Goal: Task Accomplishment & Management: Manage account settings

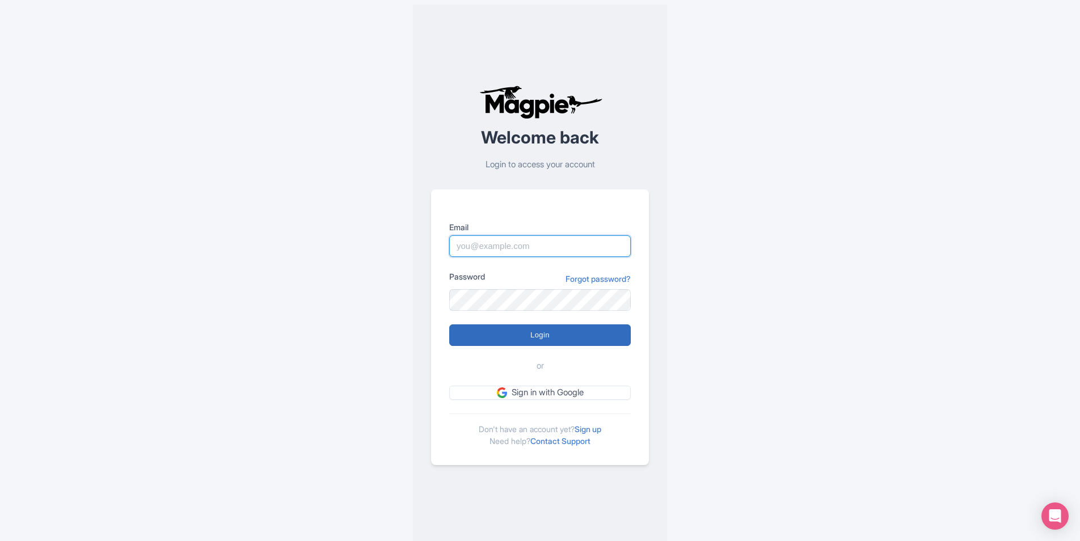
type input "[EMAIL_ADDRESS][DOMAIN_NAME]"
click at [591, 340] on input "Login" at bounding box center [539, 335] width 181 height 22
type input "Logging in..."
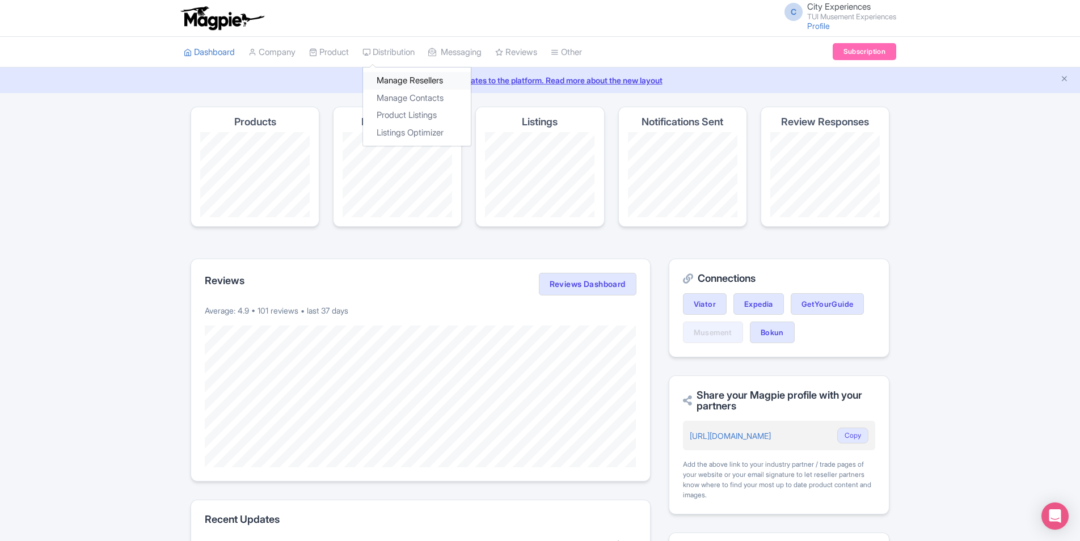
click at [395, 77] on link "Manage Resellers" at bounding box center [417, 81] width 108 height 18
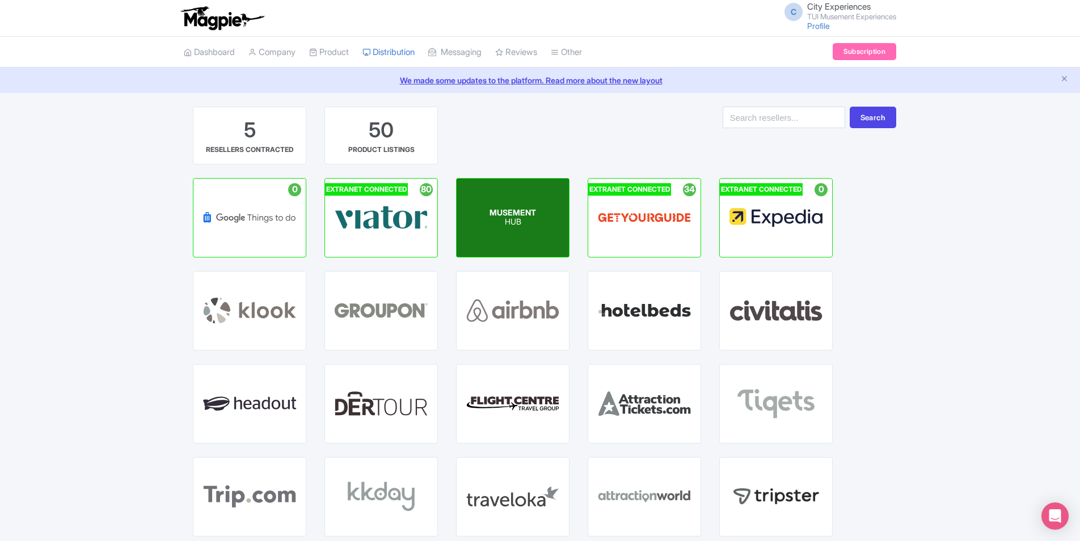
click at [547, 212] on div "MUSEMENT HUB" at bounding box center [512, 218] width 112 height 78
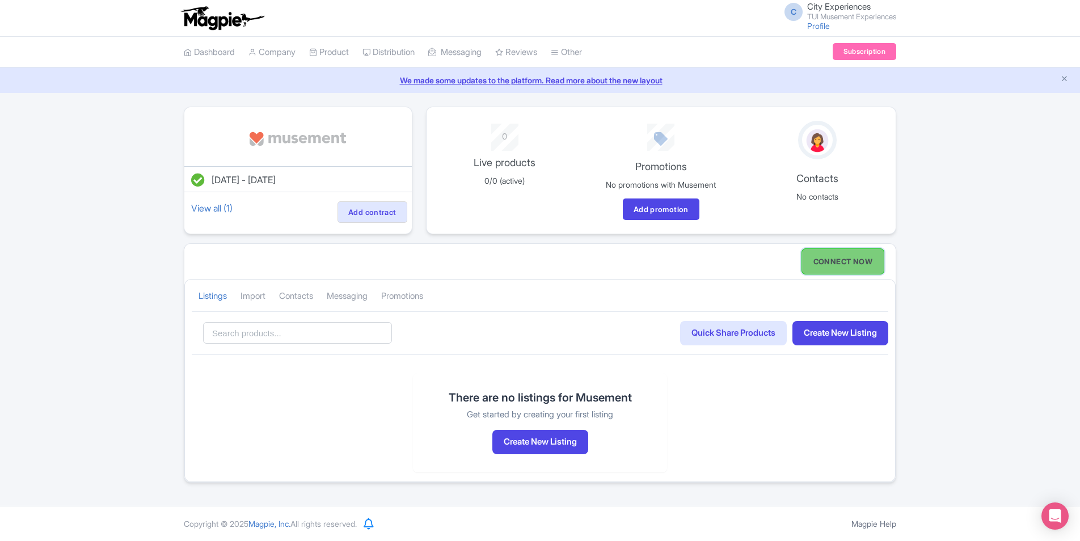
click at [845, 253] on link "CONNECT NOW" at bounding box center [842, 261] width 83 height 26
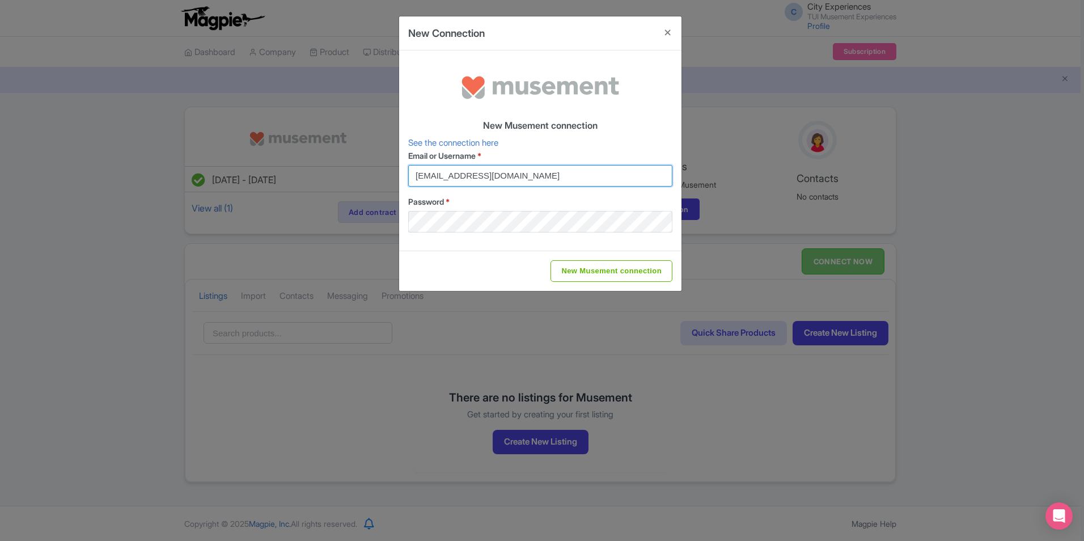
drag, startPoint x: 565, startPoint y: 175, endPoint x: 223, endPoint y: 176, distance: 342.5
click at [223, 176] on div "New Connection New Musement connection See the connection here Email or Usernam…" at bounding box center [542, 270] width 1084 height 541
paste input "buybot@musement"
type input "buybot@musement.com"
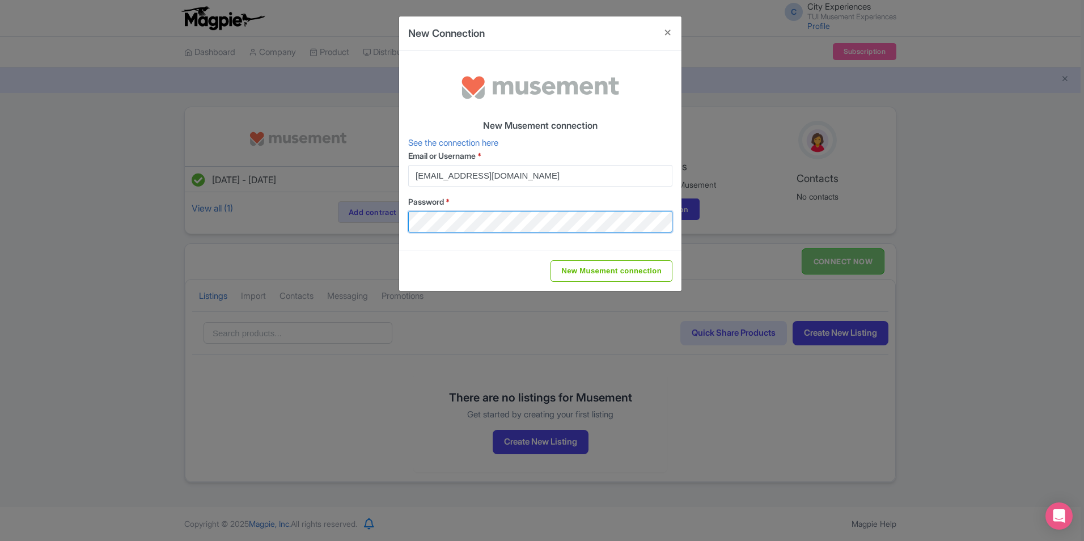
click at [248, 218] on div "New Connection New Musement connection See the connection here Email or Usernam…" at bounding box center [542, 270] width 1084 height 541
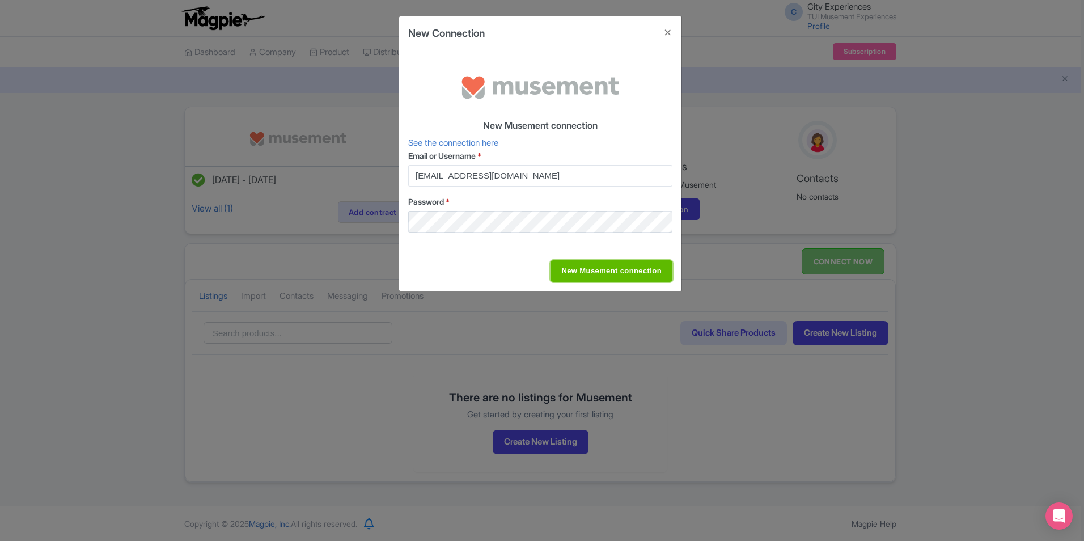
click at [659, 267] on input "New Musement connection" at bounding box center [612, 271] width 122 height 22
type input "Saving..."
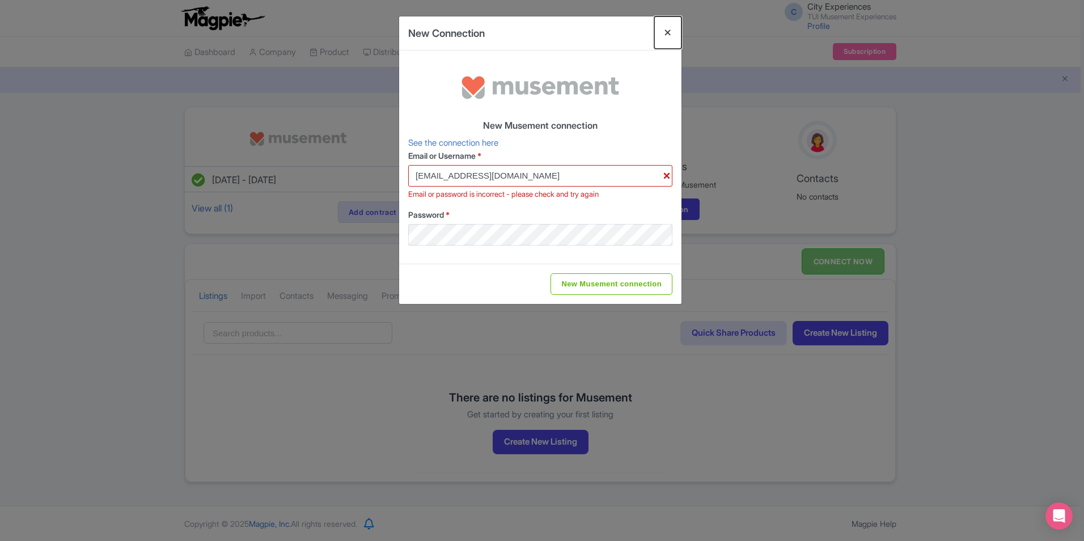
click at [672, 31] on button "Close" at bounding box center [667, 32] width 27 height 32
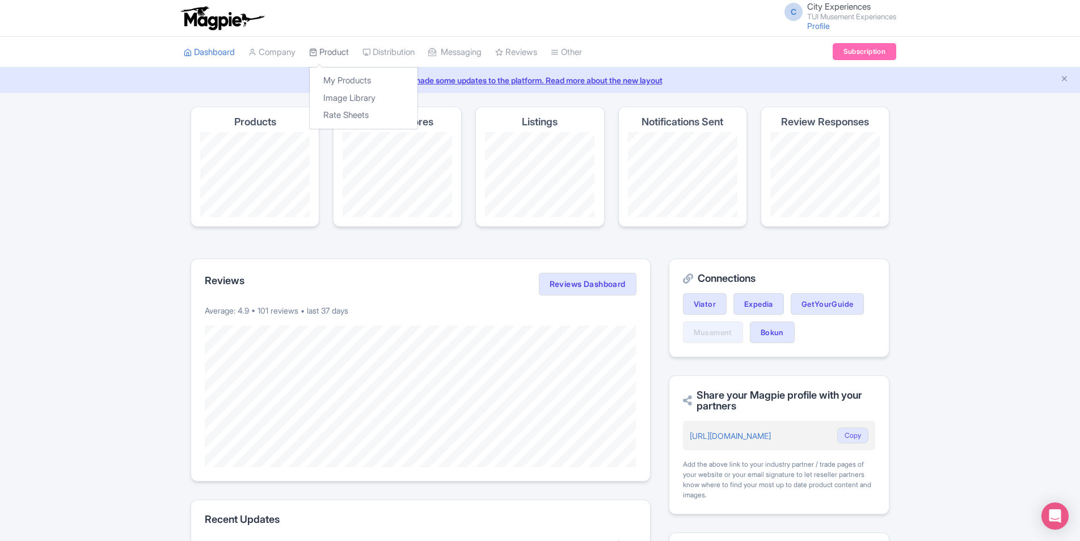
click at [336, 56] on link "Product" at bounding box center [329, 52] width 40 height 31
click at [339, 77] on link "My Products" at bounding box center [364, 81] width 108 height 18
click at [336, 74] on link "My Products" at bounding box center [364, 81] width 108 height 18
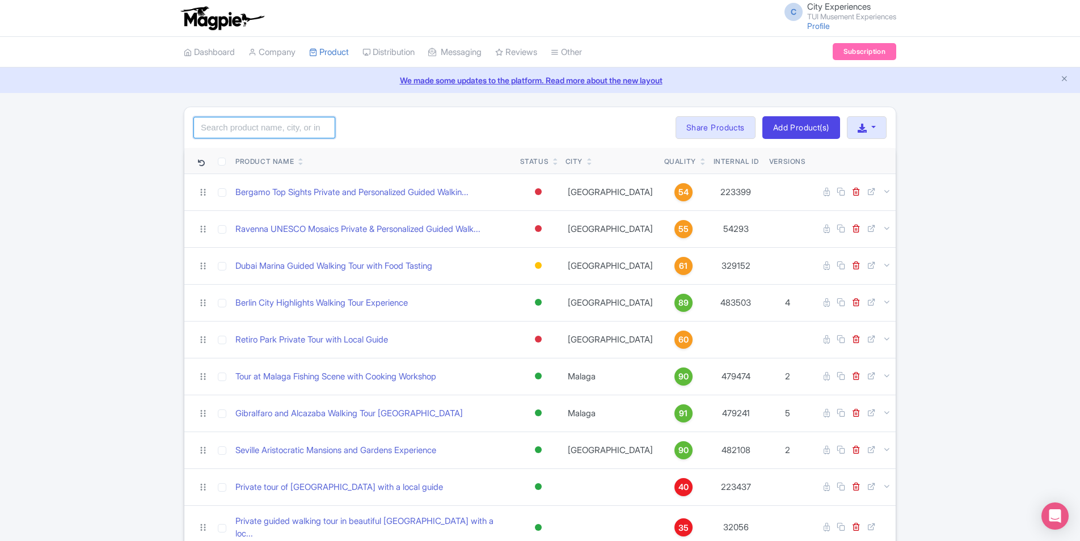
click at [314, 129] on input "search" at bounding box center [264, 128] width 142 height 22
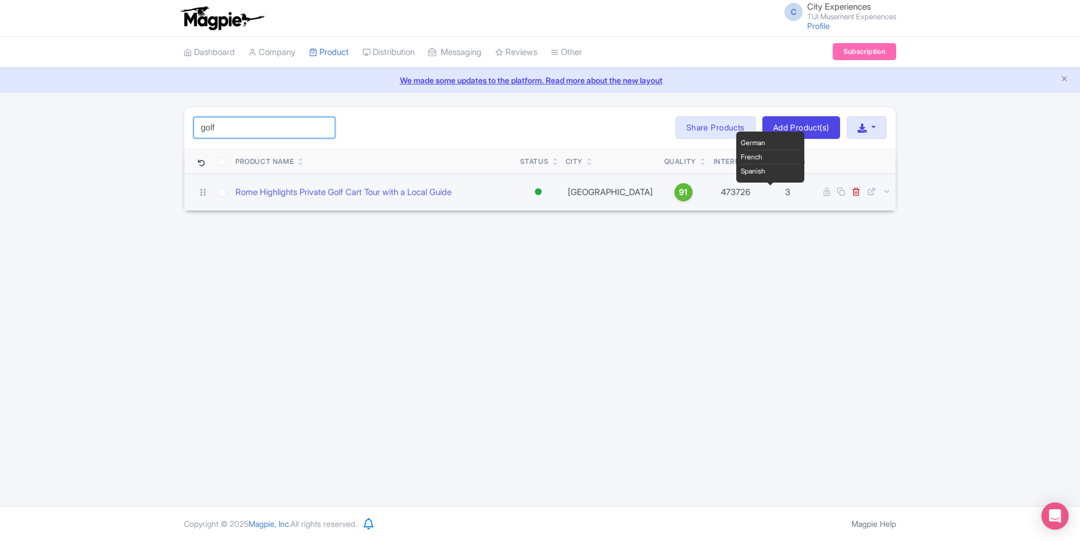
type input "golf"
click at [787, 194] on span "3" at bounding box center [787, 192] width 5 height 11
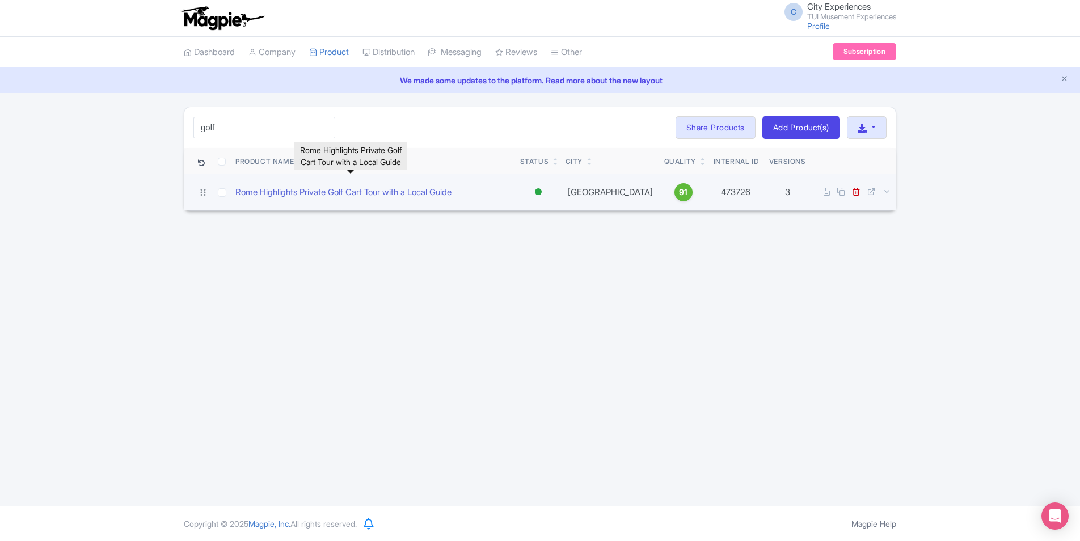
click at [447, 189] on link "Rome Highlights Private Golf Cart Tour with a Local Guide" at bounding box center [343, 192] width 216 height 13
click at [446, 189] on link "Rome Highlights Private Golf Cart Tour with a Local Guide" at bounding box center [343, 192] width 216 height 13
click at [381, 192] on link "Rome Highlights Private Golf Cart Tour with a Local Guide" at bounding box center [343, 192] width 216 height 13
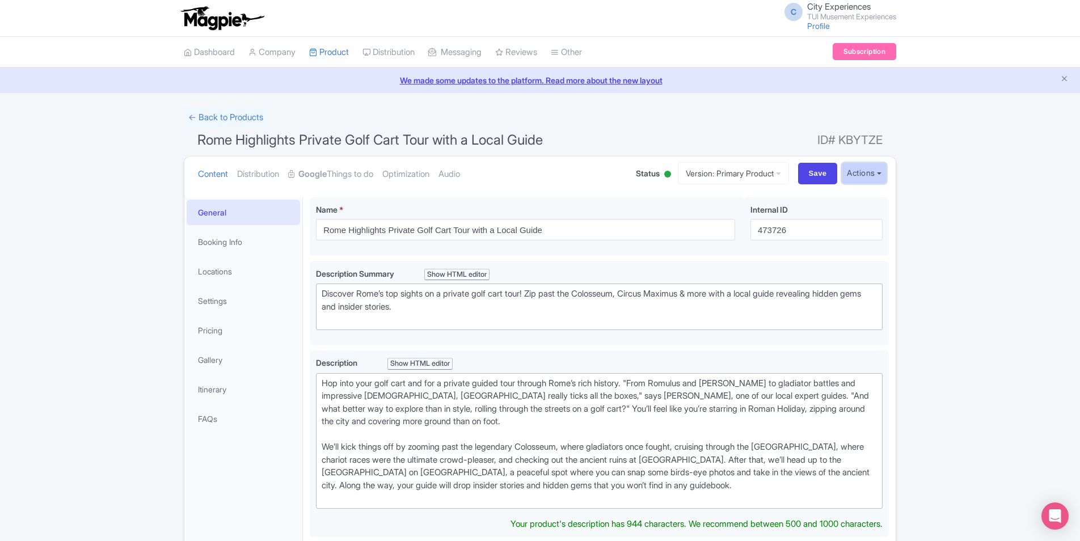
click at [848, 171] on button "Actions" at bounding box center [863, 173] width 45 height 21
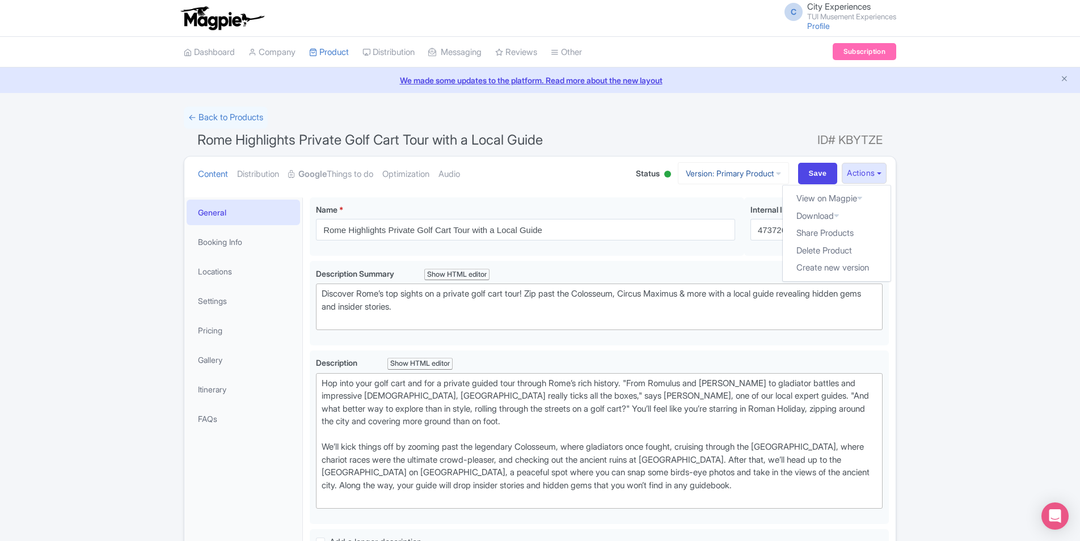
click at [767, 171] on link "Version: Primary Product" at bounding box center [733, 173] width 111 height 22
click at [744, 199] on link "Manage Versions" at bounding box center [744, 201] width 108 height 18
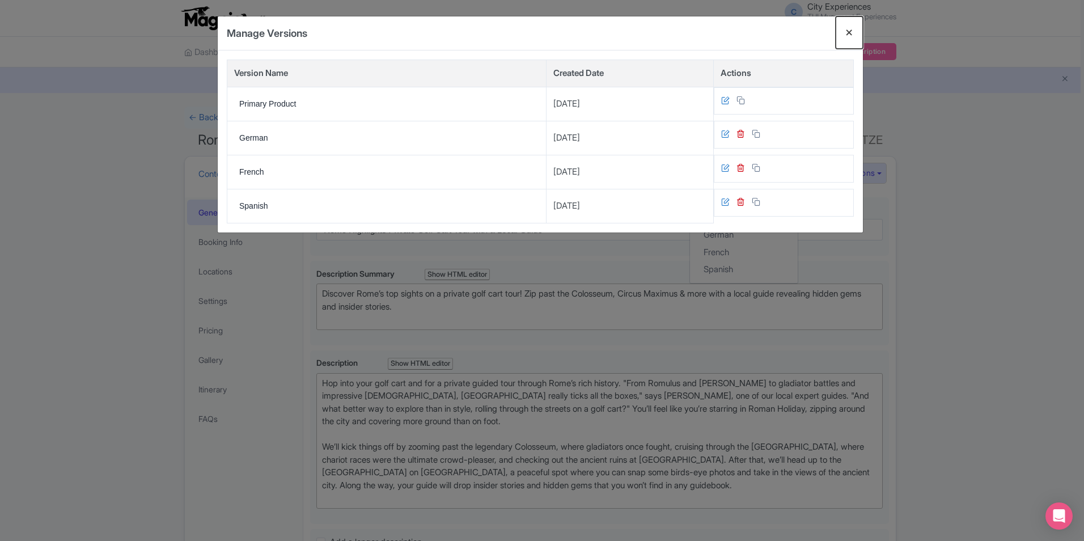
click at [853, 33] on button "Close" at bounding box center [849, 32] width 27 height 32
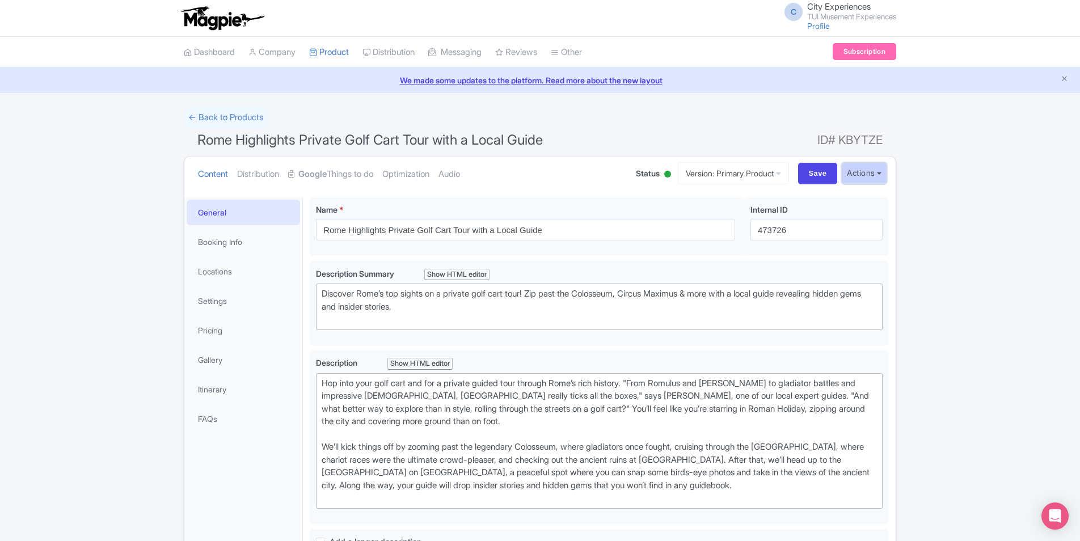
click at [862, 174] on button "Actions" at bounding box center [863, 173] width 45 height 21
click at [857, 265] on link "Create new version" at bounding box center [836, 268] width 108 height 18
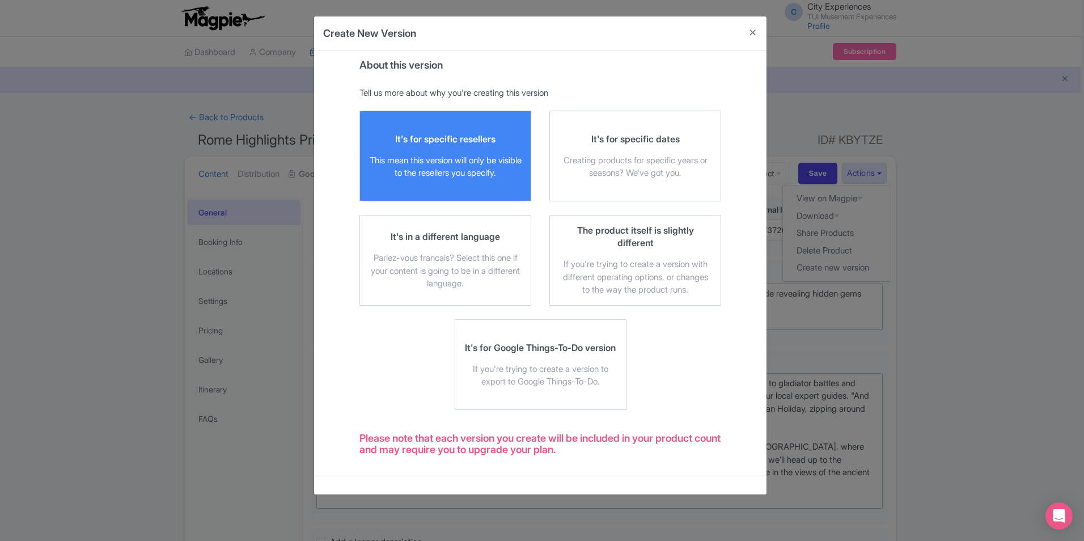
click at [472, 154] on div "This mean this version will only be visible to the resellers you specify." at bounding box center [445, 167] width 153 height 26
click at [0, 0] on input "It's for specific resellers This mean this version will only be visible to the …" at bounding box center [0, 0] width 0 height 0
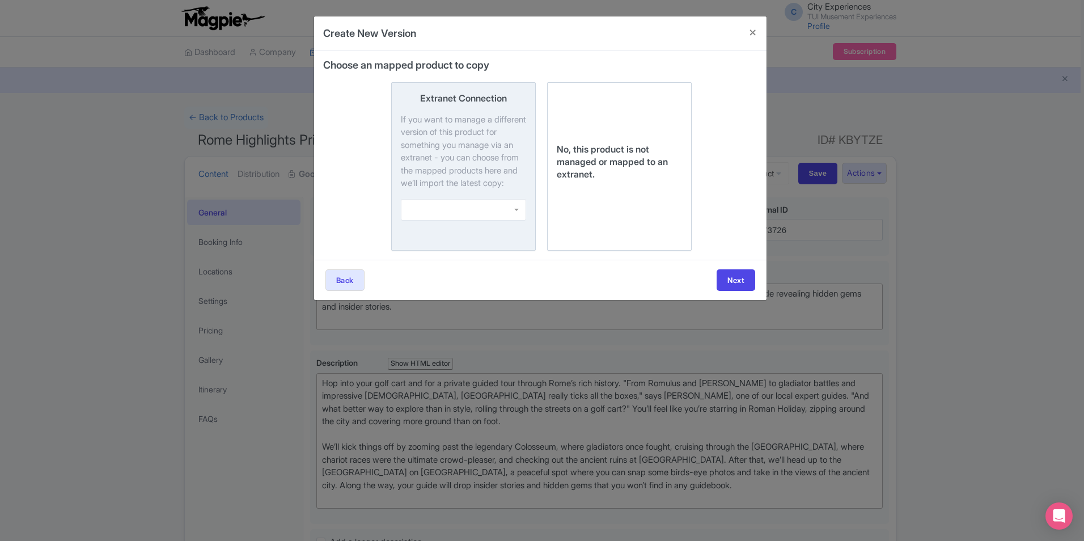
click at [509, 221] on div at bounding box center [463, 210] width 125 height 22
click at [0, 0] on input "Extranet Connection If you want to manage a different version of this product f…" at bounding box center [0, 0] width 0 height 0
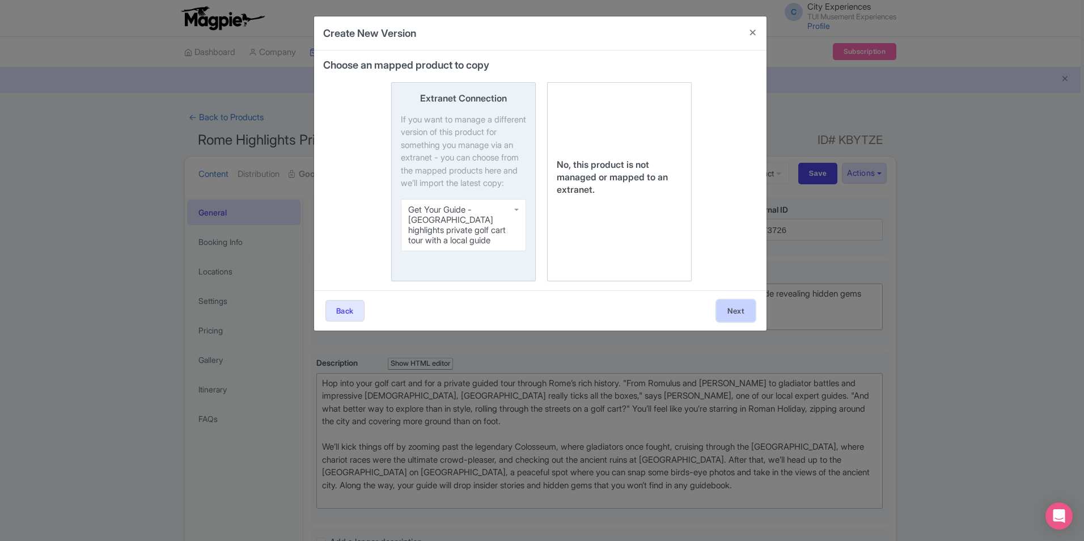
click at [751, 314] on button "Next" at bounding box center [736, 311] width 39 height 22
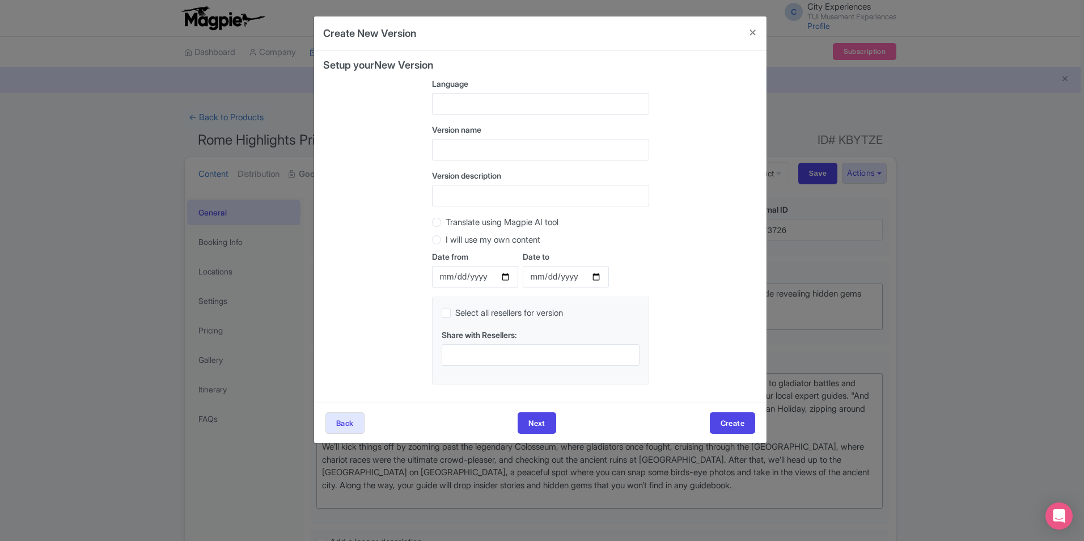
click at [557, 102] on div at bounding box center [540, 104] width 217 height 22
click at [704, 158] on div "Setup your New Version Language Afrikaans (South Africa) Albanian (Albania) Ara…" at bounding box center [540, 227] width 434 height 334
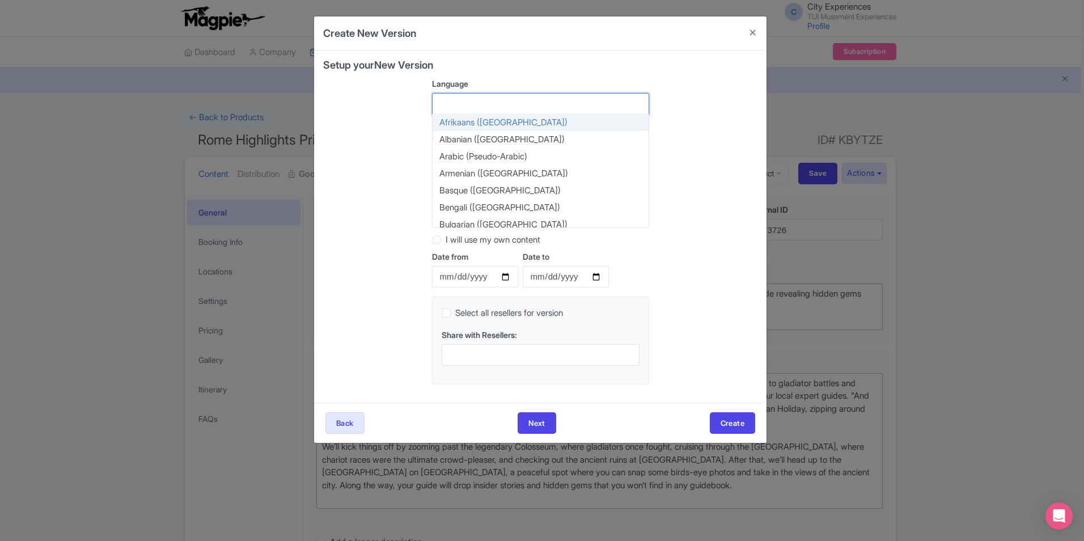
click at [587, 103] on div at bounding box center [540, 104] width 217 height 22
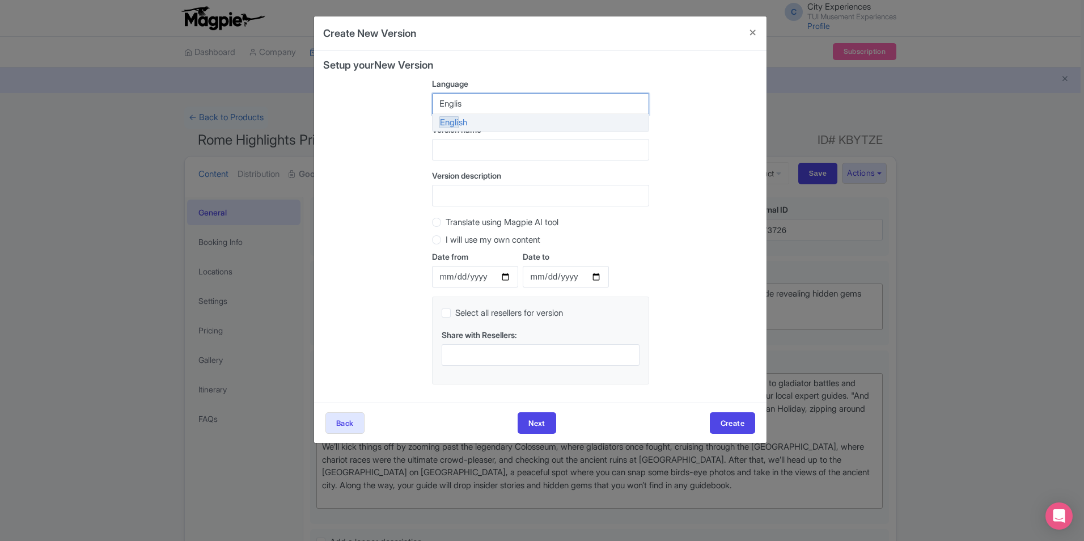
type input "English"
click at [709, 147] on div "Setup your New Version Language English English Afrikaans (South Africa) Albani…" at bounding box center [540, 227] width 434 height 334
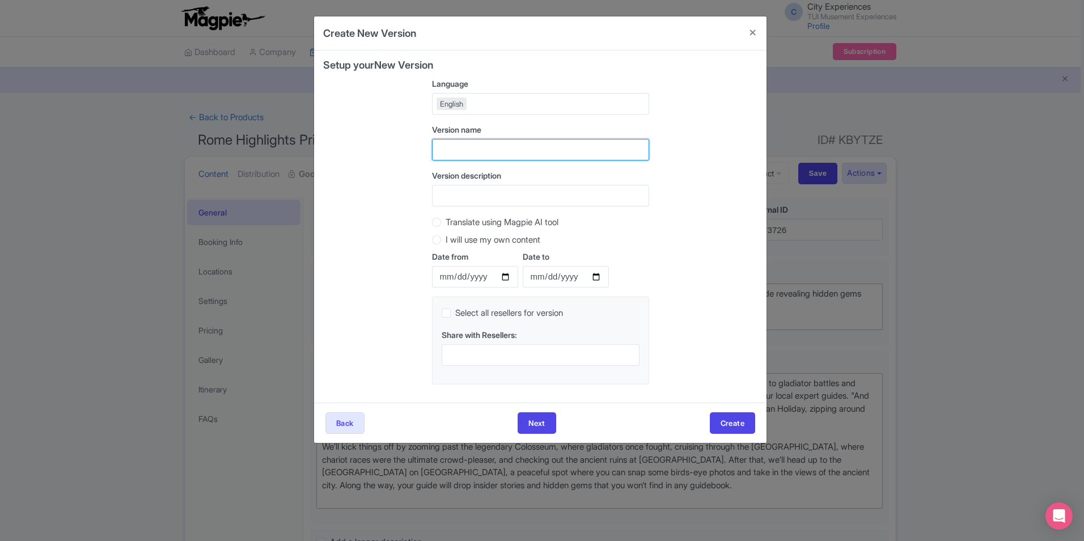
click at [506, 147] on input "text" at bounding box center [540, 150] width 217 height 22
type input "GYG version"
click at [446, 240] on label "I will use my own content" at bounding box center [493, 240] width 95 height 13
click at [446, 240] on input "I will use my own content" at bounding box center [451, 238] width 11 height 11
radio input "true"
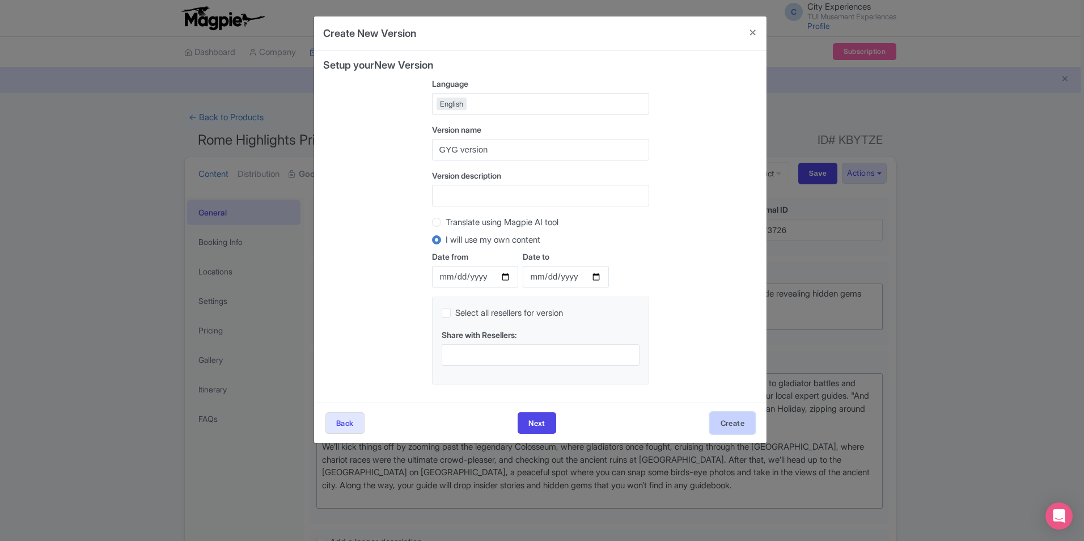
click at [728, 422] on button "Create" at bounding box center [732, 423] width 45 height 22
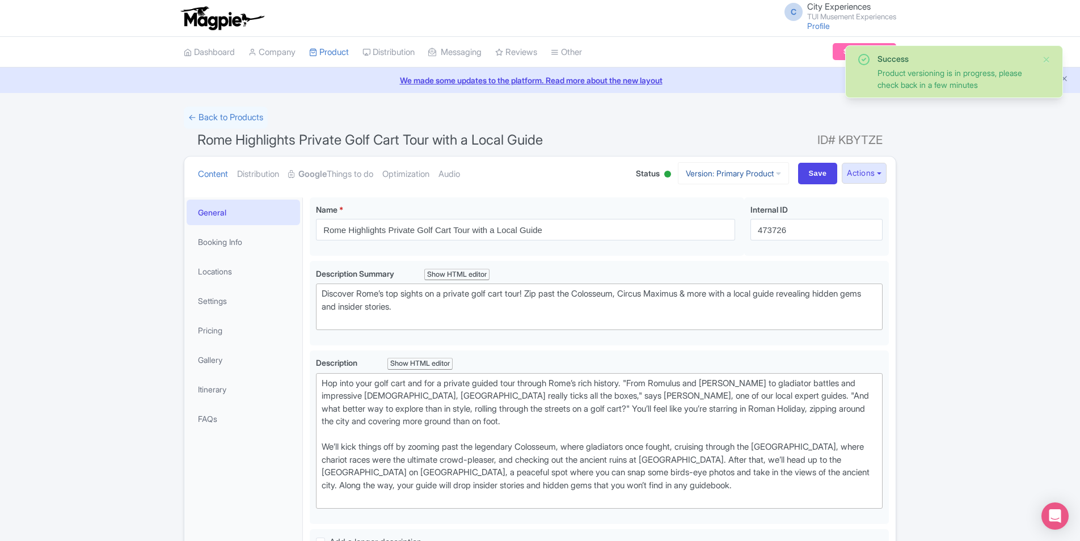
click at [760, 173] on link "Version: Primary Product" at bounding box center [733, 173] width 111 height 22
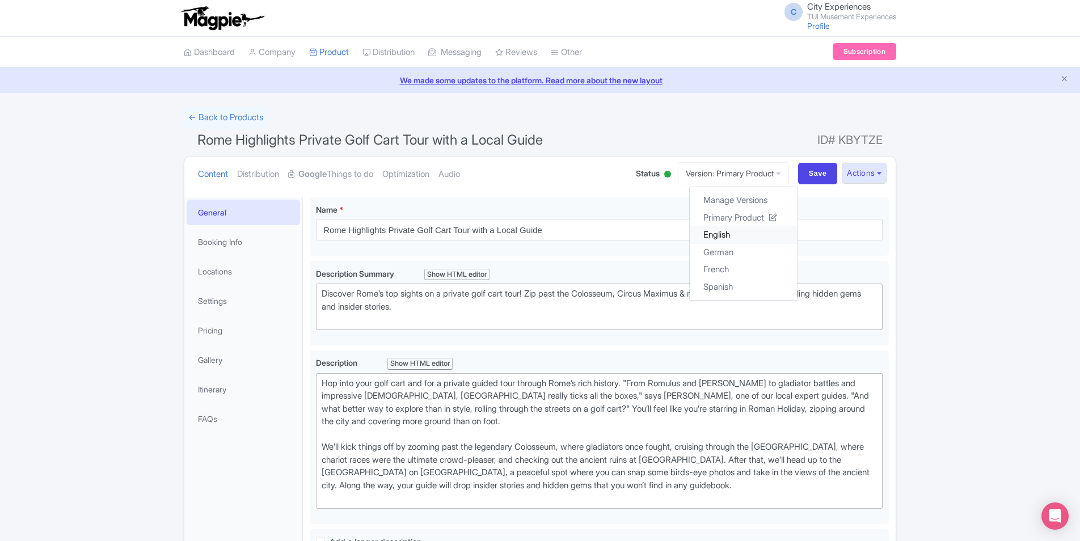
click at [750, 235] on link "English" at bounding box center [744, 235] width 108 height 18
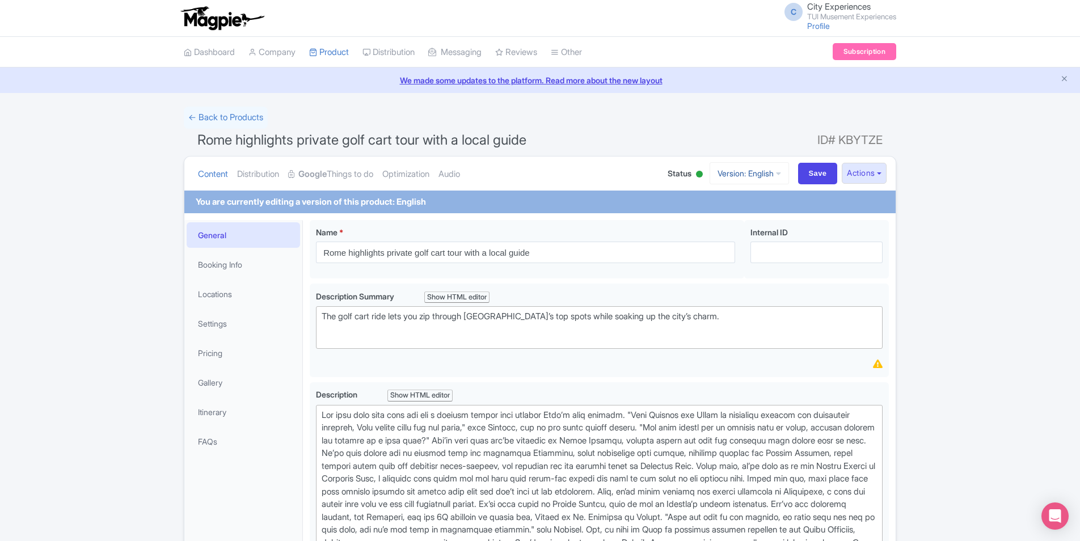
click at [769, 177] on link "Version: English" at bounding box center [748, 173] width 79 height 22
click at [759, 197] on link "Manage Versions" at bounding box center [741, 201] width 108 height 18
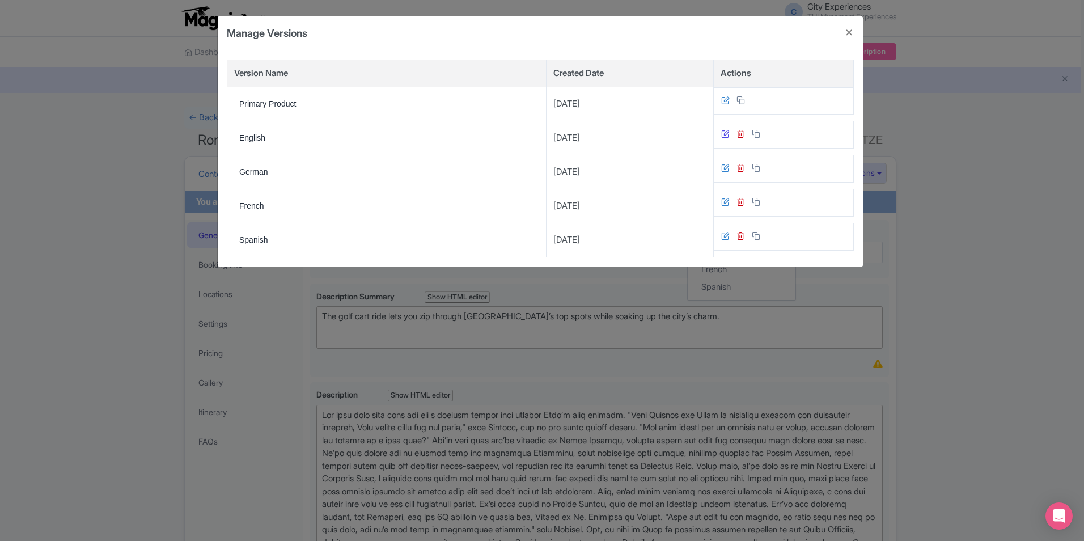
click at [726, 135] on icon at bounding box center [725, 133] width 9 height 9
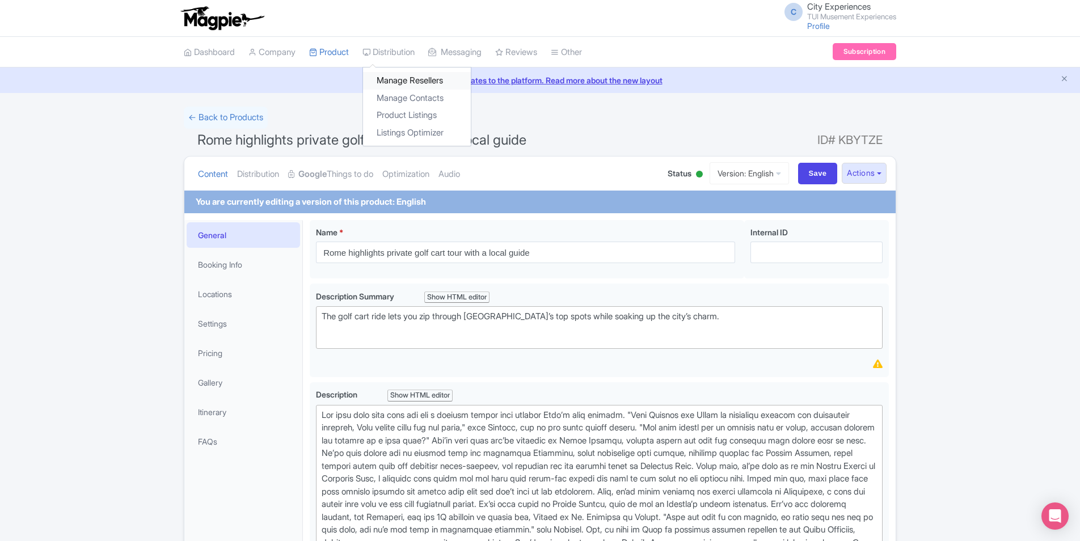
click at [430, 79] on link "Manage Resellers" at bounding box center [417, 81] width 108 height 18
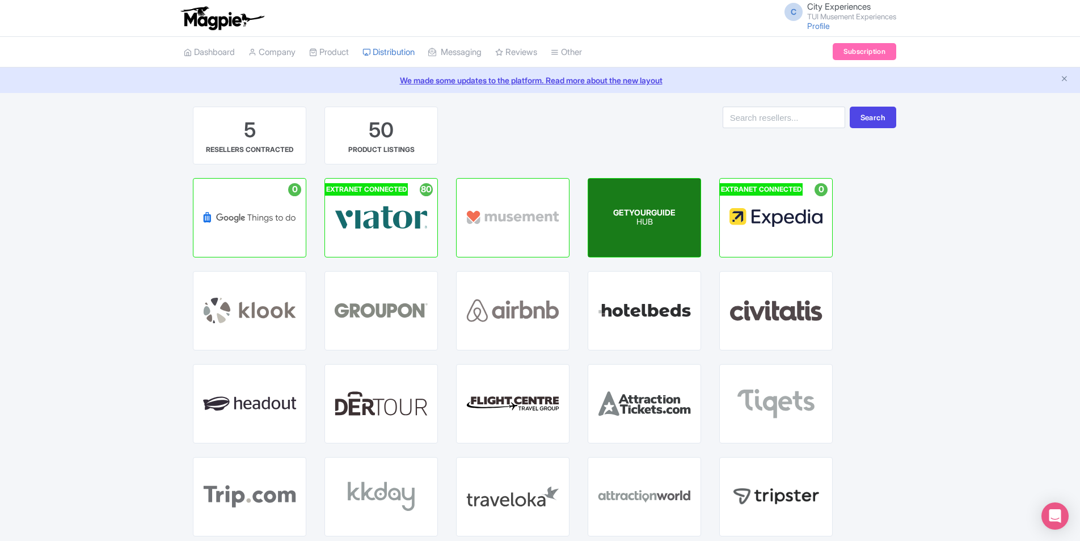
click at [635, 197] on div "GETYOURGUIDE HUB" at bounding box center [644, 218] width 112 height 78
click at [640, 213] on span "GETYOURGUIDE" at bounding box center [644, 213] width 62 height 10
click at [633, 190] on div "GETYOURGUIDE HUB" at bounding box center [644, 218] width 112 height 78
click at [628, 188] on div "GETYOURGUIDE HUB" at bounding box center [644, 218] width 112 height 78
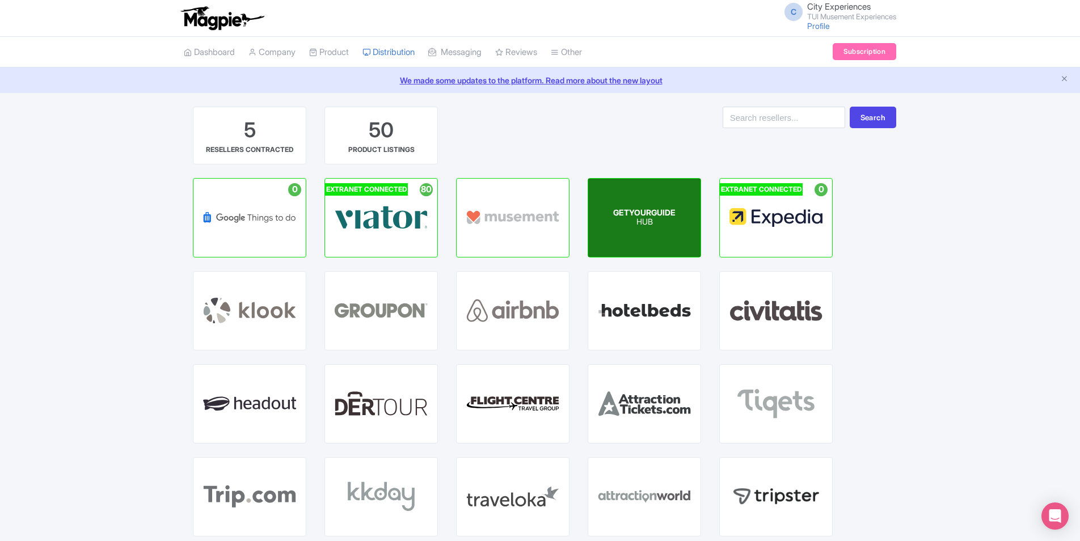
click at [626, 218] on p "HUB" at bounding box center [644, 223] width 62 height 10
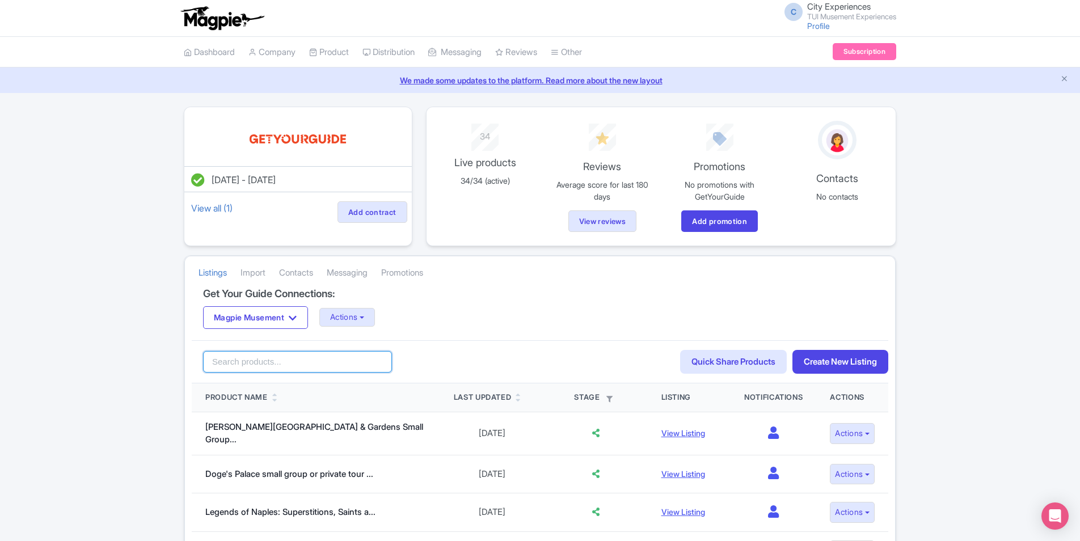
click at [303, 366] on input "search" at bounding box center [297, 362] width 189 height 22
type input "cart"
click button "Search" at bounding box center [0, 0] width 0 height 0
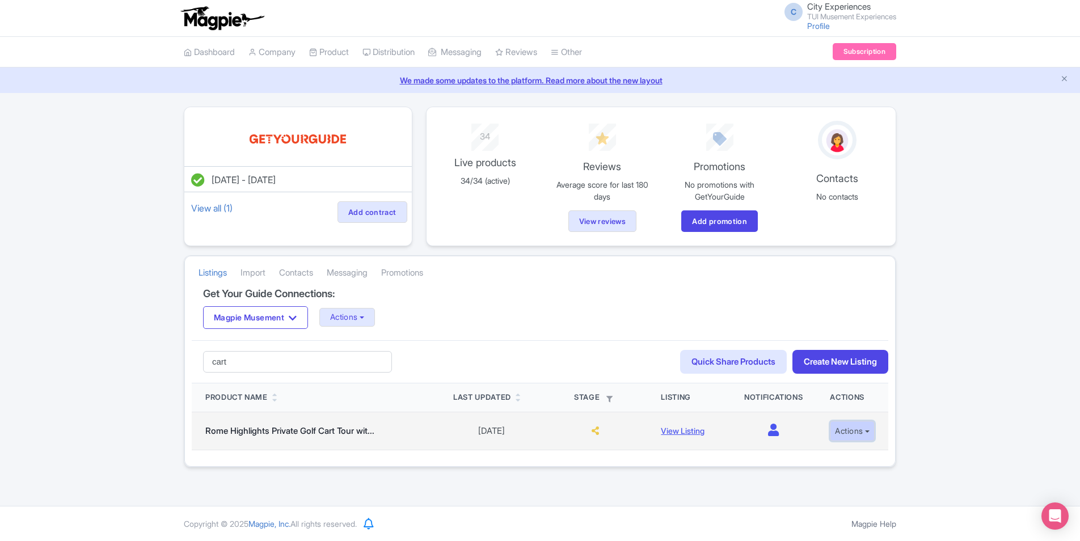
click at [848, 435] on button "Actions" at bounding box center [852, 431] width 45 height 21
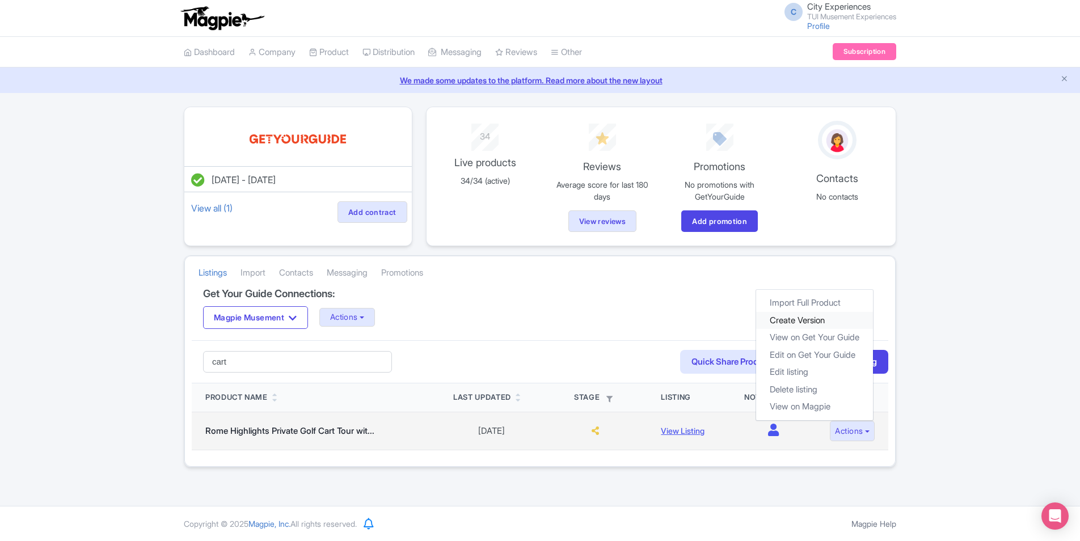
click at [811, 319] on link "Create Version" at bounding box center [814, 320] width 117 height 18
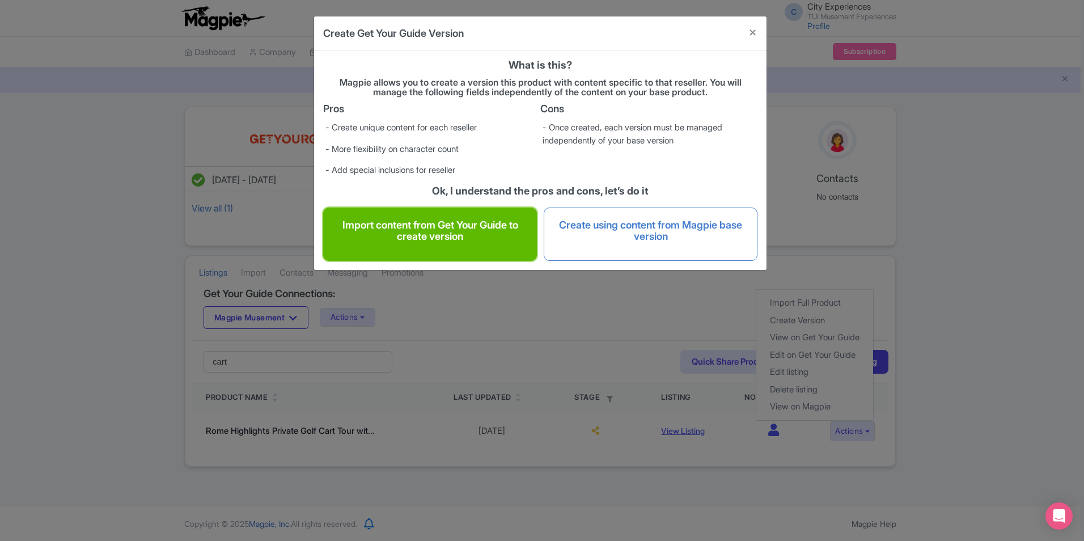
click at [459, 238] on h4 "Import content from Get Your Guide to create version" at bounding box center [430, 230] width 190 height 23
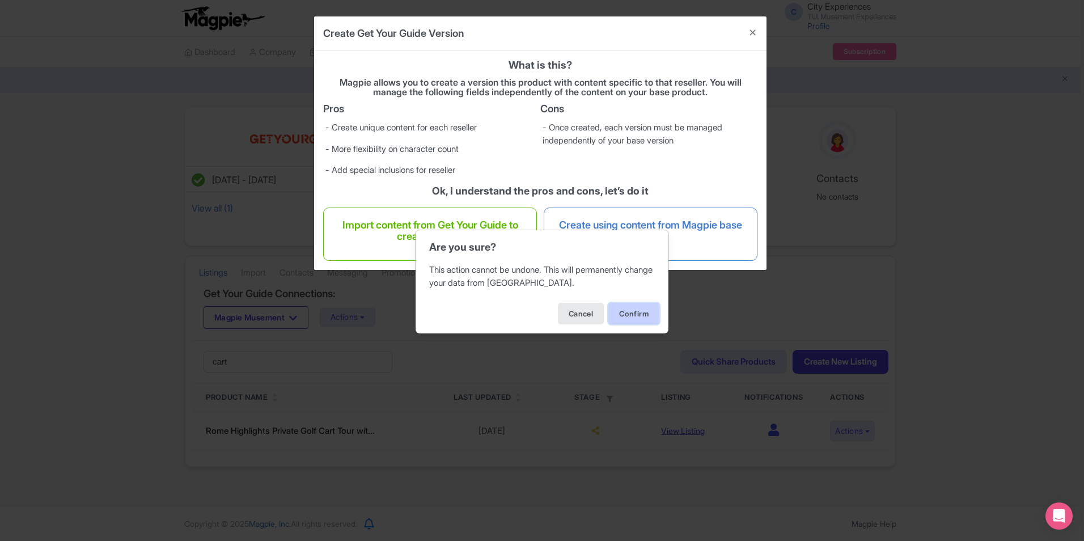
click at [634, 315] on button "Confirm" at bounding box center [633, 314] width 51 height 22
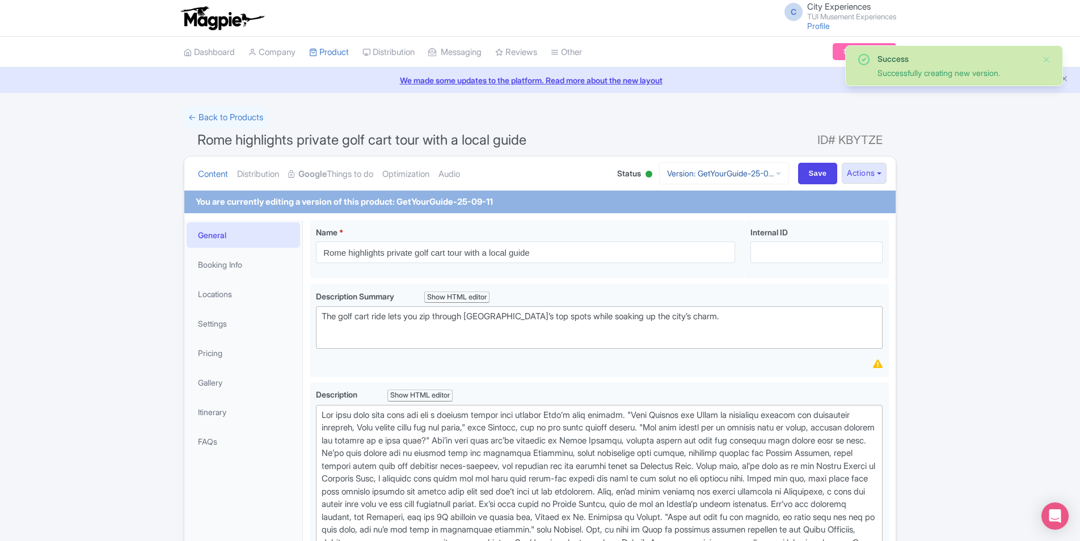
click at [776, 170] on icon at bounding box center [778, 174] width 5 height 8
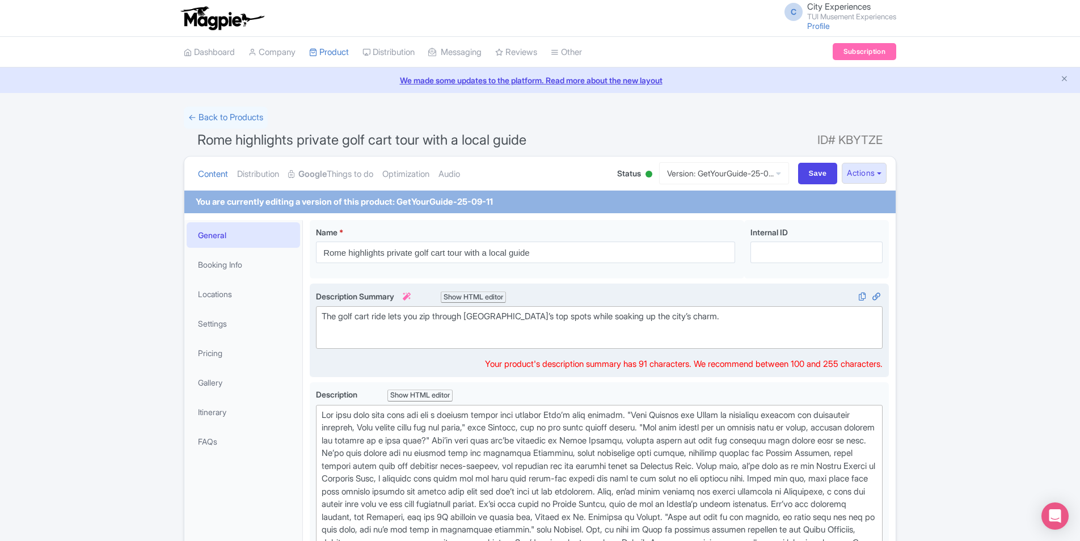
click at [624, 325] on div "The golf cart ride lets you zip through [GEOGRAPHIC_DATA]’s top spots while soa…" at bounding box center [599, 323] width 555 height 26
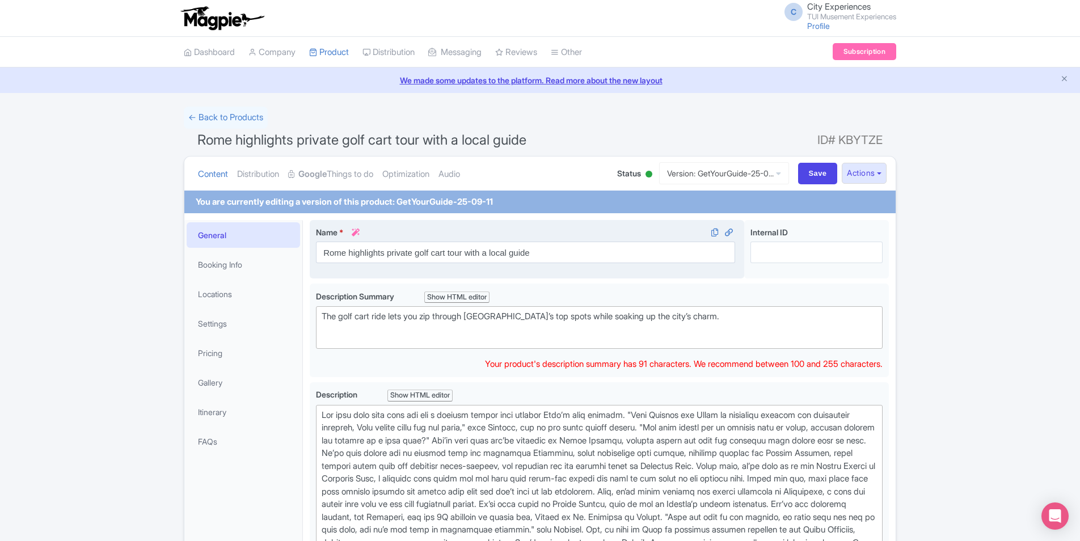
click at [358, 232] on icon at bounding box center [356, 233] width 8 height 8
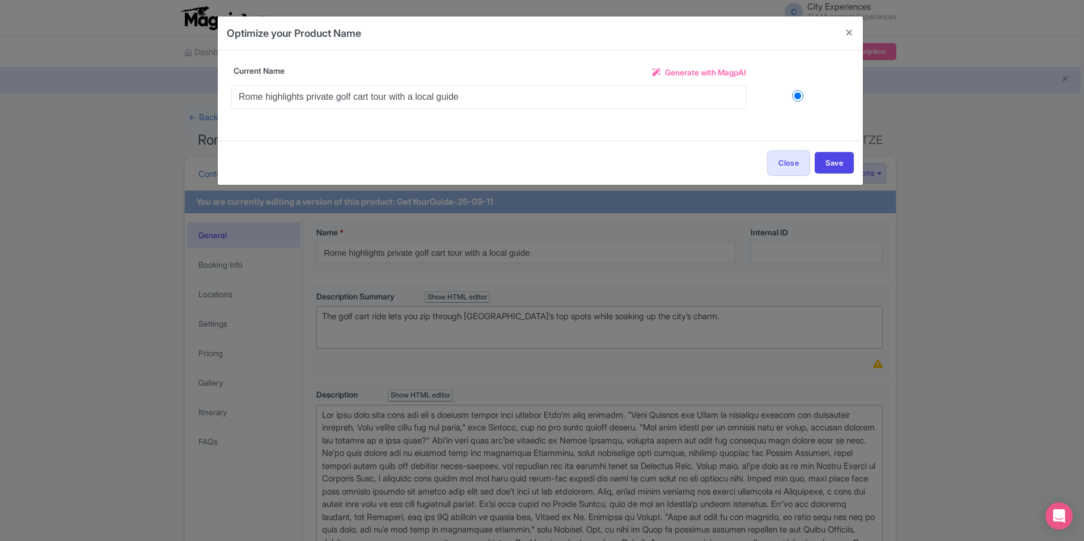
click at [719, 74] on span "Generate with MagpAI" at bounding box center [705, 72] width 81 height 12
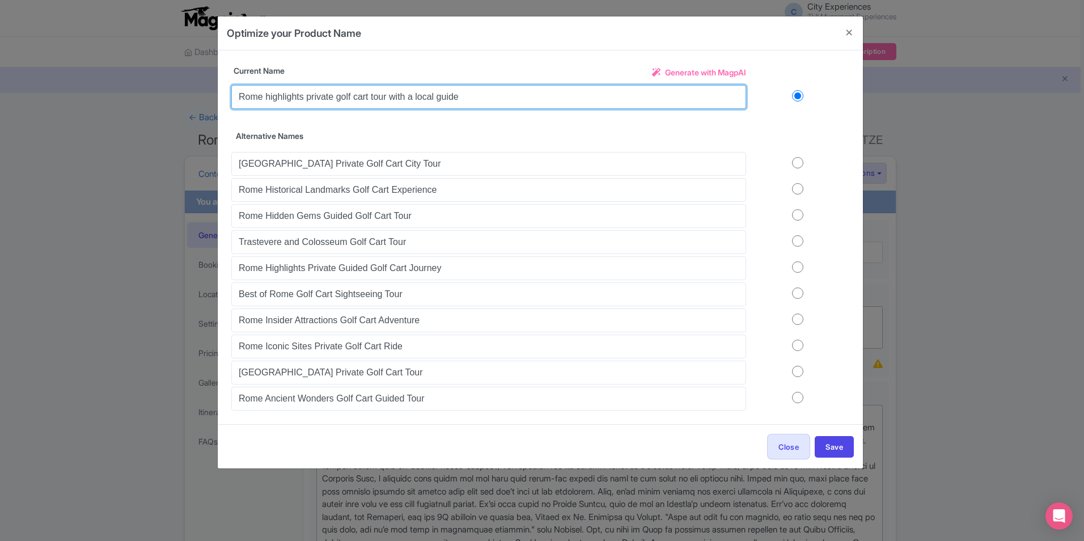
click at [303, 96] on input "Rome highlights private golf cart tour with a local guide" at bounding box center [488, 97] width 515 height 24
drag, startPoint x: 348, startPoint y: 94, endPoint x: 492, endPoint y: 88, distance: 144.1
click at [349, 94] on input "Rome highlights by private golf cart tour with a local guide" at bounding box center [488, 97] width 515 height 24
type input "Rome highlights by private electric golf cart tour with a local guide"
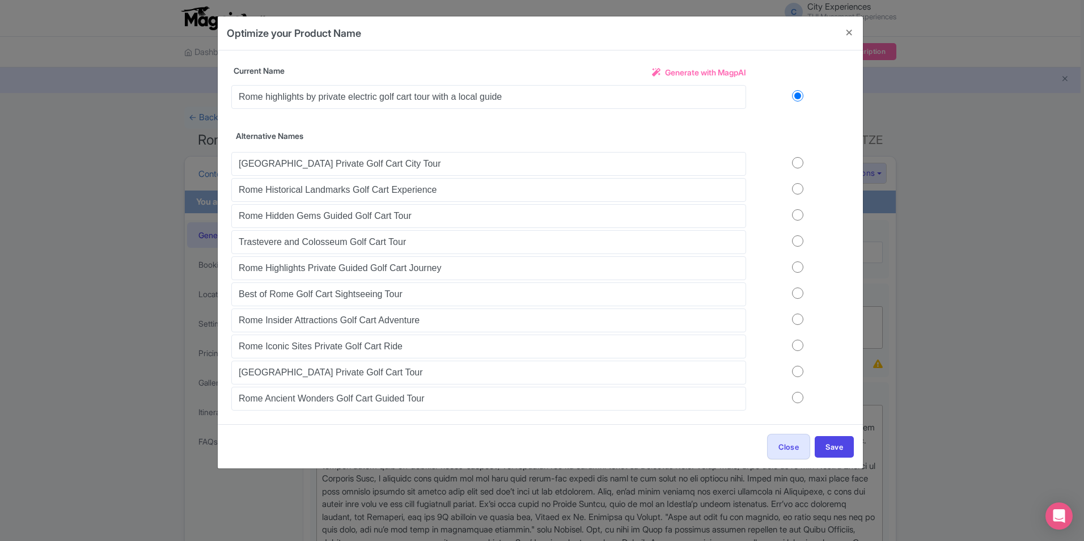
click at [726, 71] on span "Generate with MagpAI" at bounding box center [705, 72] width 81 height 12
click at [798, 187] on input "radio" at bounding box center [797, 188] width 103 height 11
radio input "true"
click at [850, 443] on button "Save" at bounding box center [834, 447] width 39 height 22
type input "Rome Sightseeing by Electric Golf Cart"
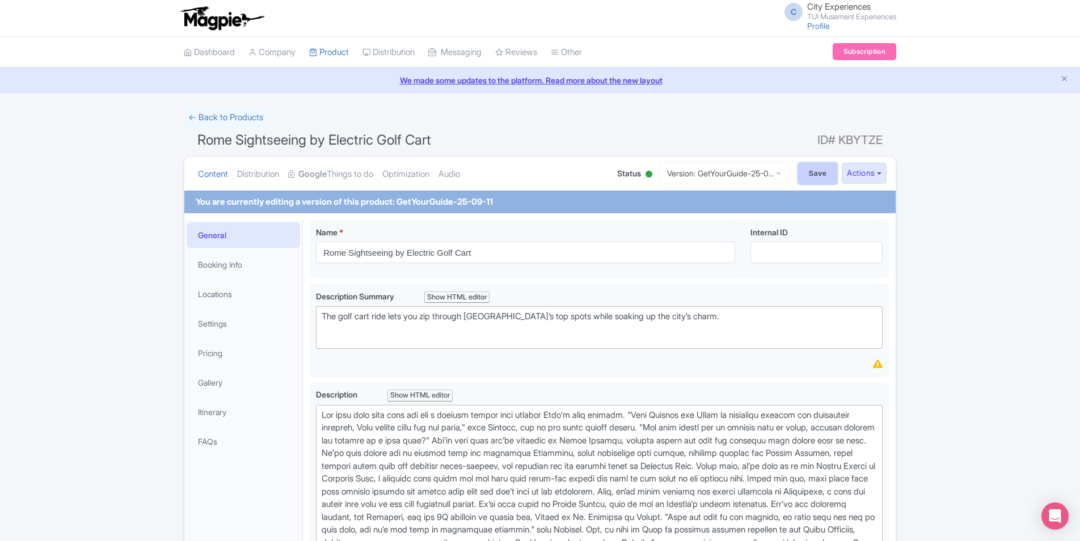
click at [822, 174] on input "Save" at bounding box center [818, 174] width 40 height 22
type input "Saving..."
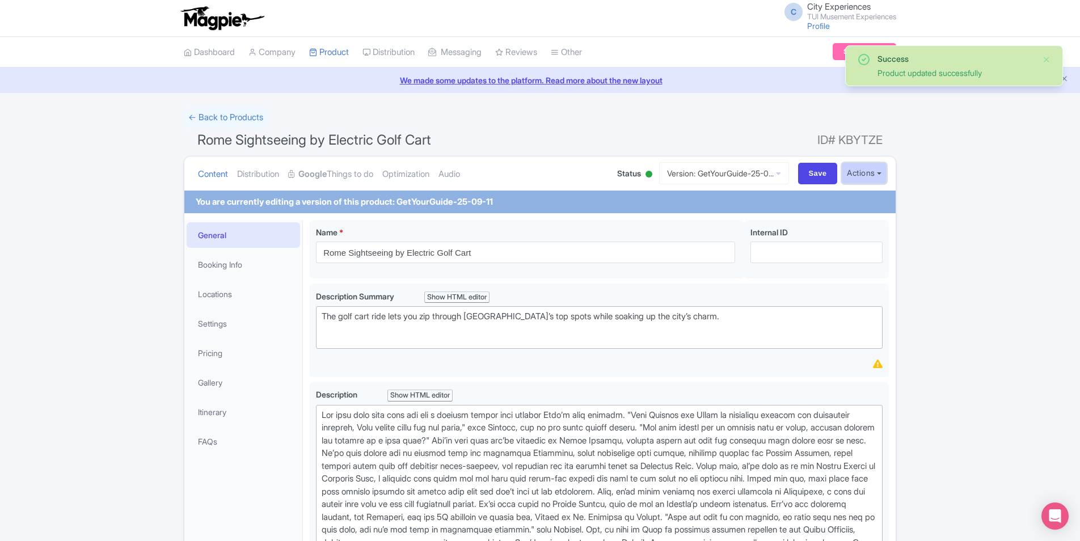
click at [857, 167] on button "Actions" at bounding box center [863, 173] width 45 height 21
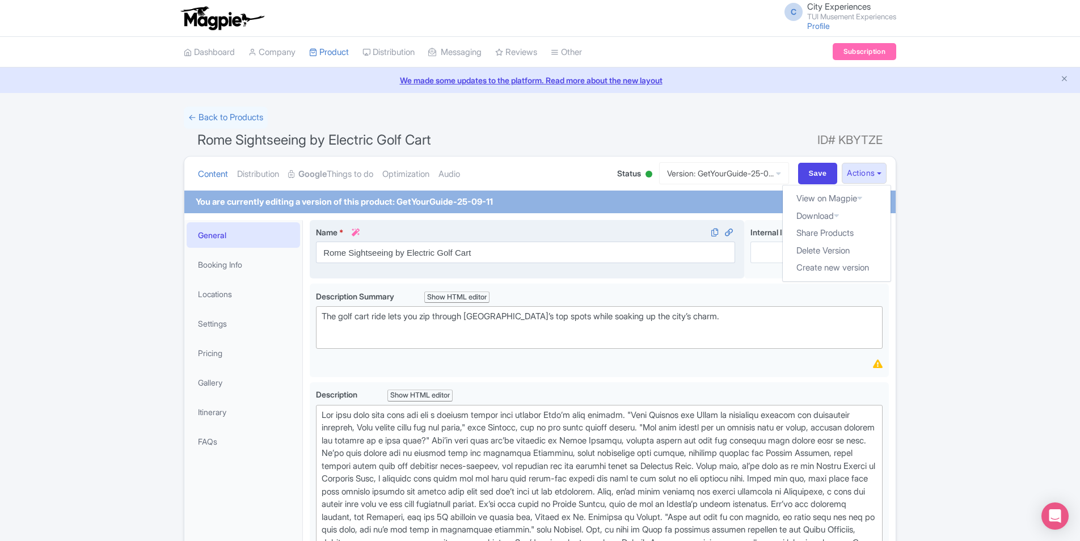
click at [599, 241] on div "Name * i Rome Sightseeing by Electric Golf Cart" at bounding box center [525, 244] width 419 height 37
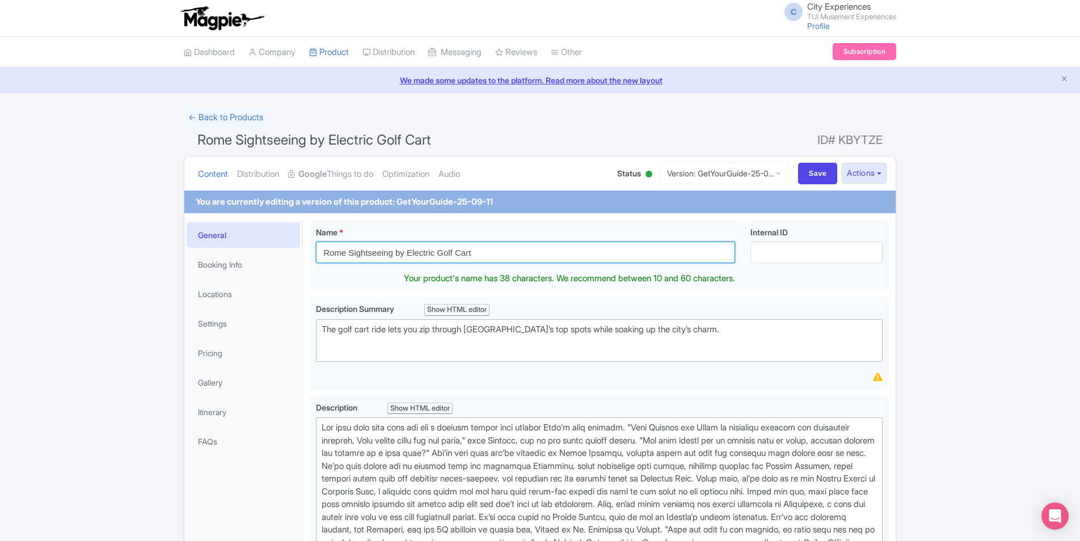
drag, startPoint x: 533, startPoint y: 249, endPoint x: 0, endPoint y: 294, distance: 534.9
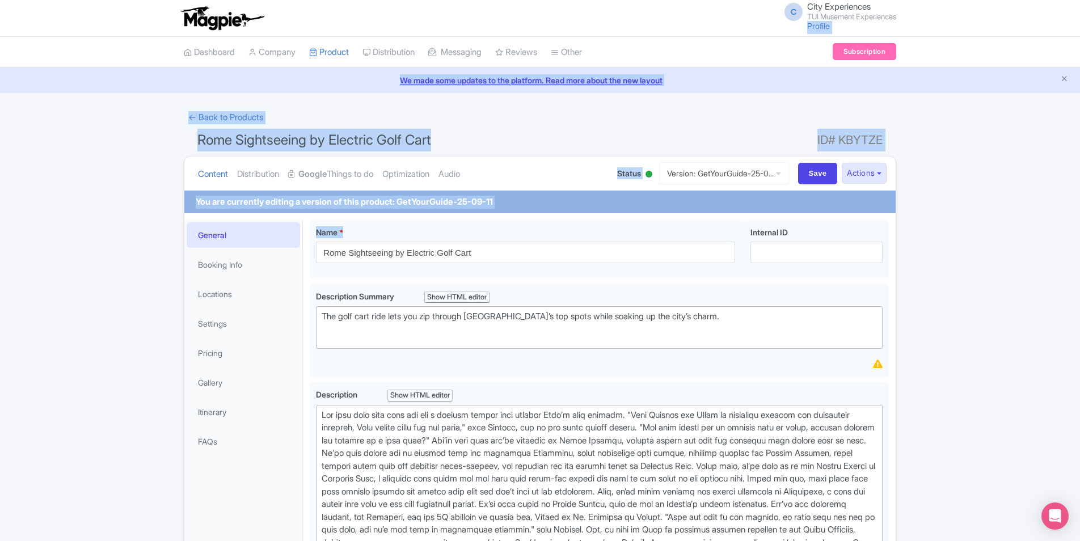
drag, startPoint x: 779, startPoint y: 149, endPoint x: 767, endPoint y: -42, distance: 190.9
click at [767, 0] on html "C City Experiences TUI Musement Experiences Profile Users Settings Sign out Das…" at bounding box center [540, 270] width 1080 height 541
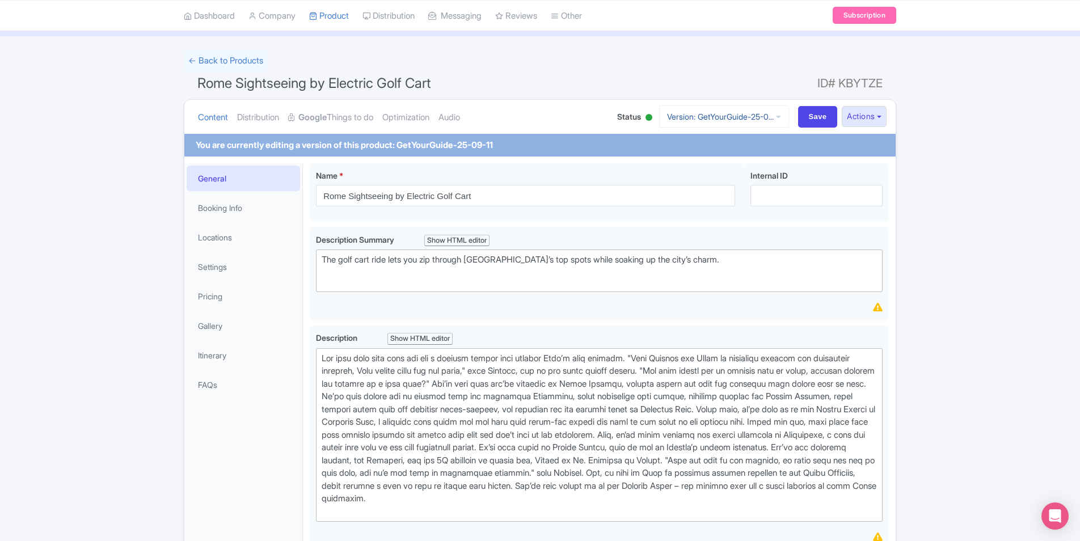
click at [779, 111] on link "Version: GetYourGuide-25-0..." at bounding box center [724, 116] width 130 height 22
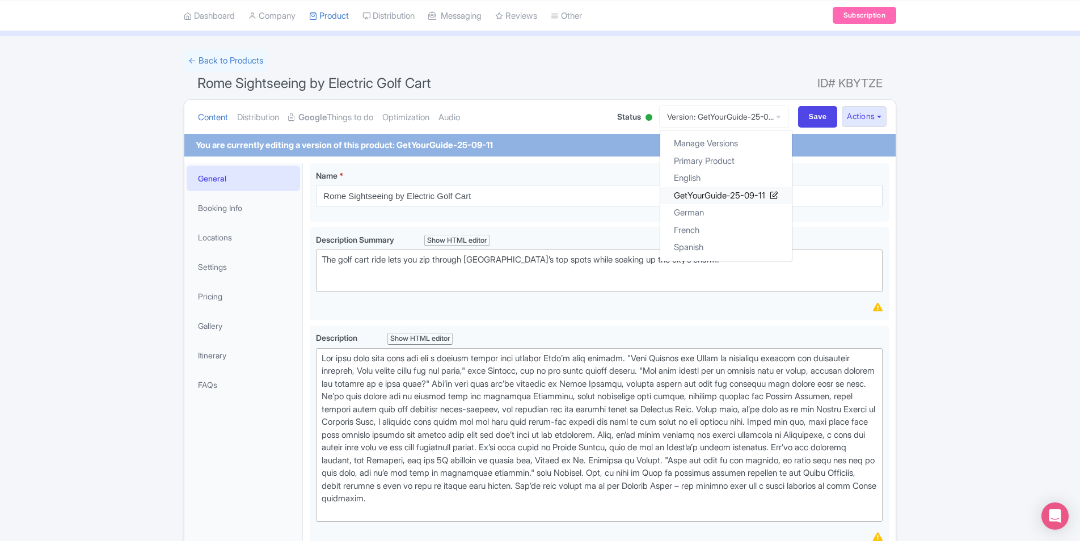
click at [718, 195] on link "GetYourGuide-25-09-11" at bounding box center [726, 196] width 132 height 18
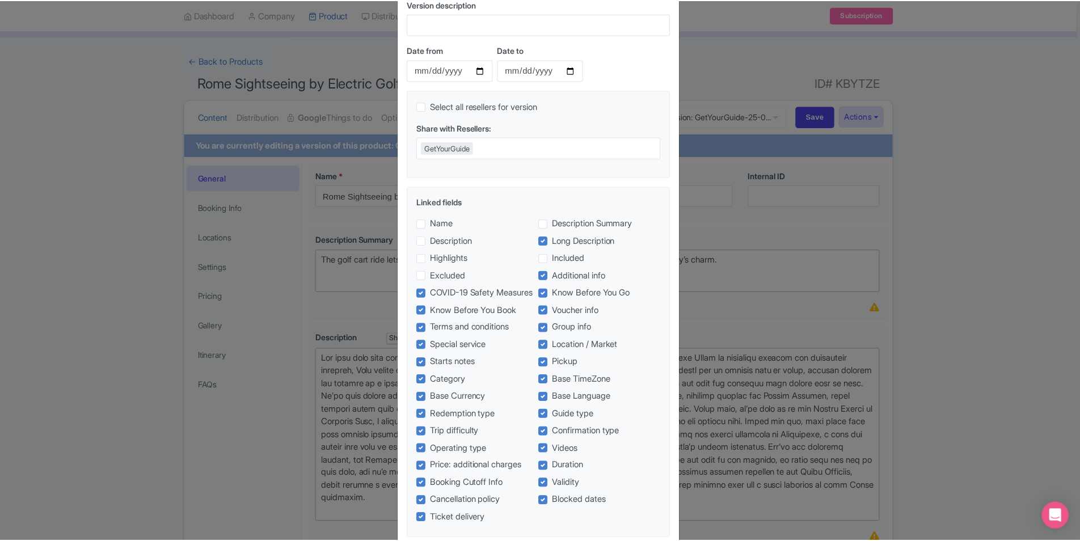
scroll to position [227, 0]
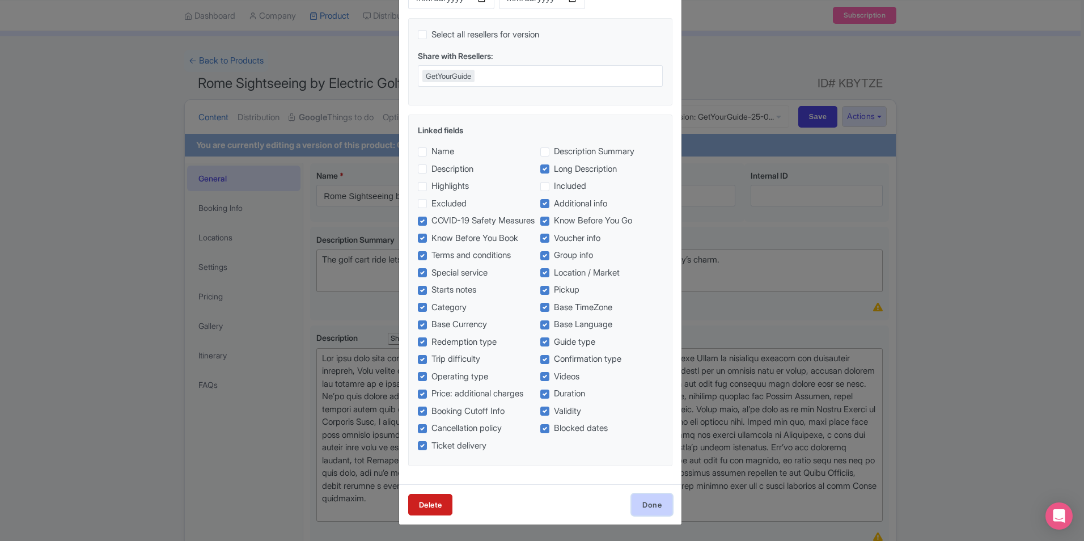
click at [644, 514] on link "Done" at bounding box center [652, 505] width 41 height 22
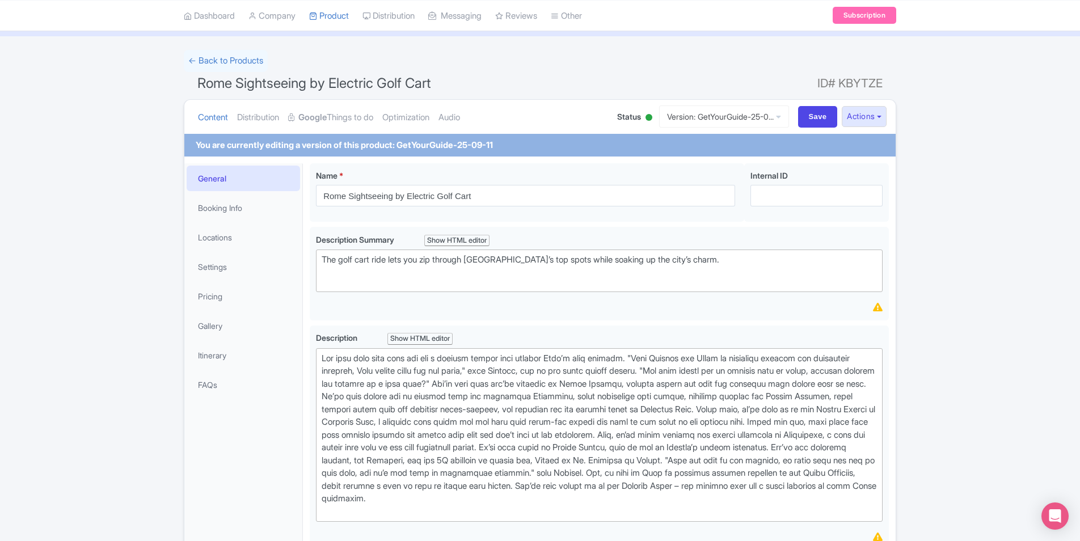
click at [879, 105] on div "Content Distribution Google Things to do Optimization Audio Status Active Inact…" at bounding box center [539, 117] width 711 height 35
click at [874, 112] on button "Actions" at bounding box center [863, 116] width 45 height 21
click at [777, 114] on link "Version: GetYourGuide-25-0..." at bounding box center [724, 116] width 130 height 22
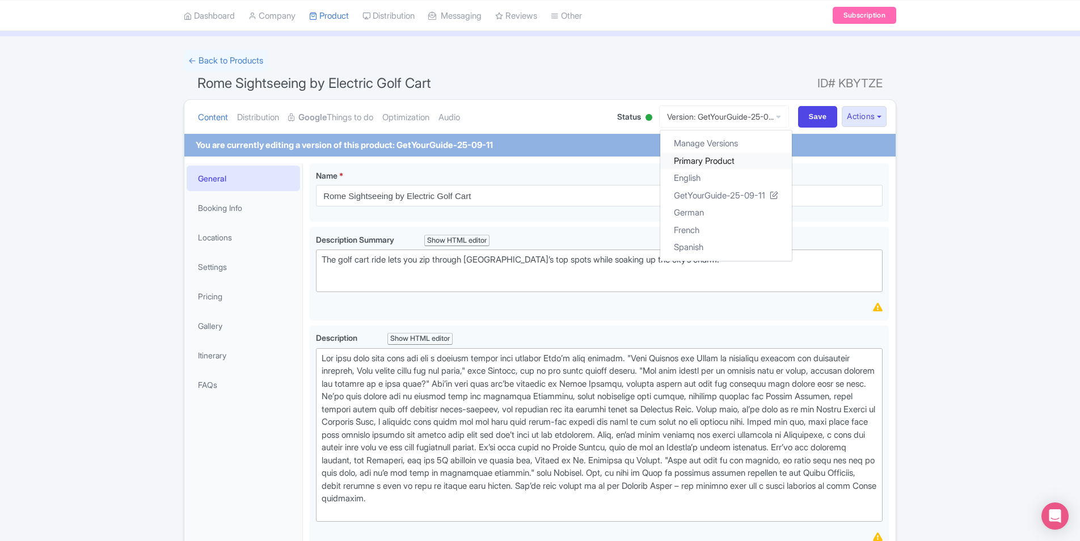
click at [723, 156] on link "Primary Product" at bounding box center [726, 161] width 132 height 18
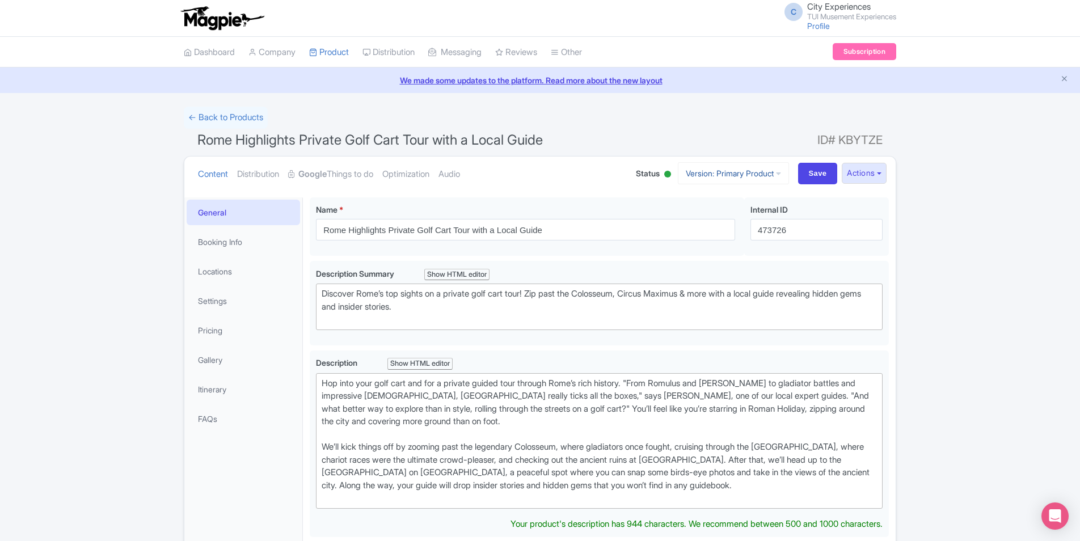
click at [741, 174] on link "Version: Primary Product" at bounding box center [733, 173] width 111 height 22
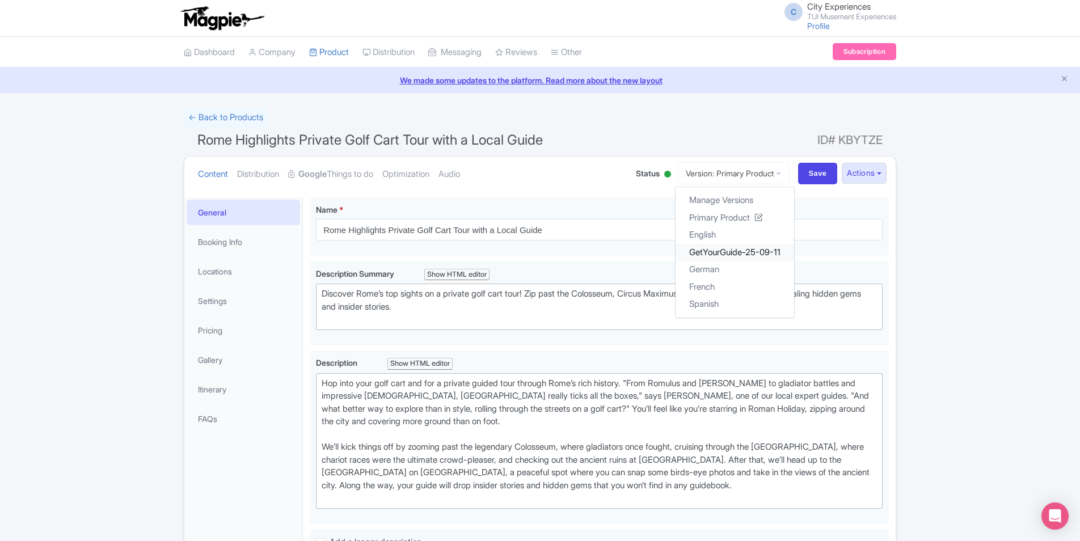
click at [719, 251] on link "GetYourGuide-25-09-11" at bounding box center [734, 252] width 119 height 18
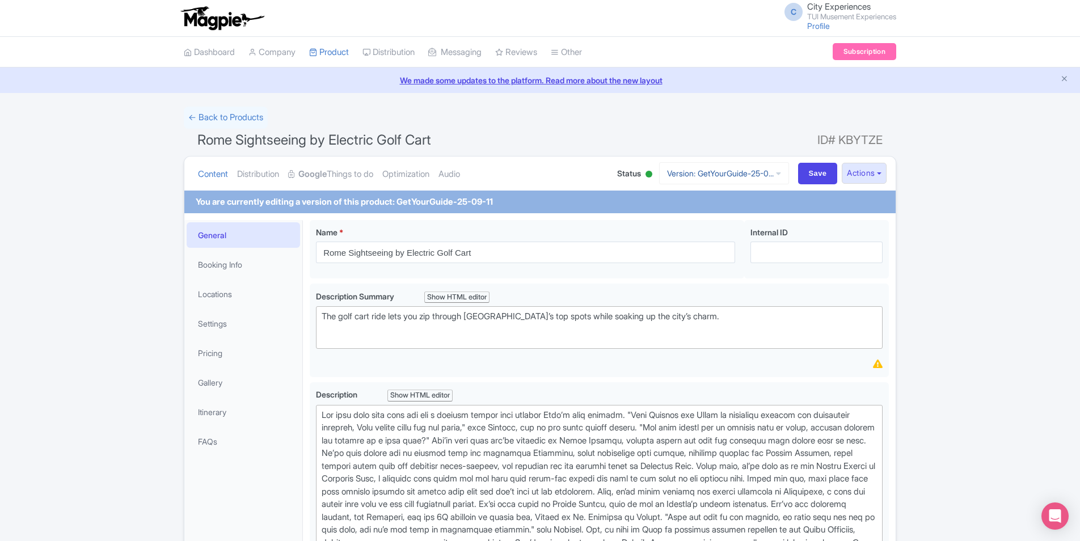
click at [776, 174] on icon at bounding box center [778, 174] width 5 height 8
click at [733, 219] on link "Primary Product" at bounding box center [726, 218] width 132 height 18
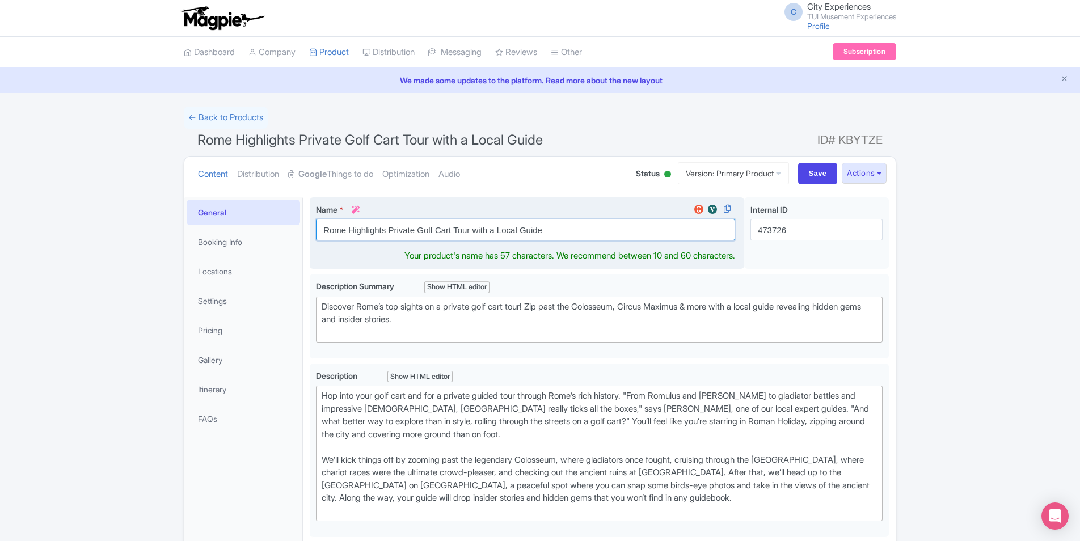
click at [417, 229] on input "Rome Highlights Private Golf Cart Tour with a Local Guide" at bounding box center [525, 230] width 419 height 22
type input "Rome Highlights Private Electric Golf Cart Tour with a Local Guide"
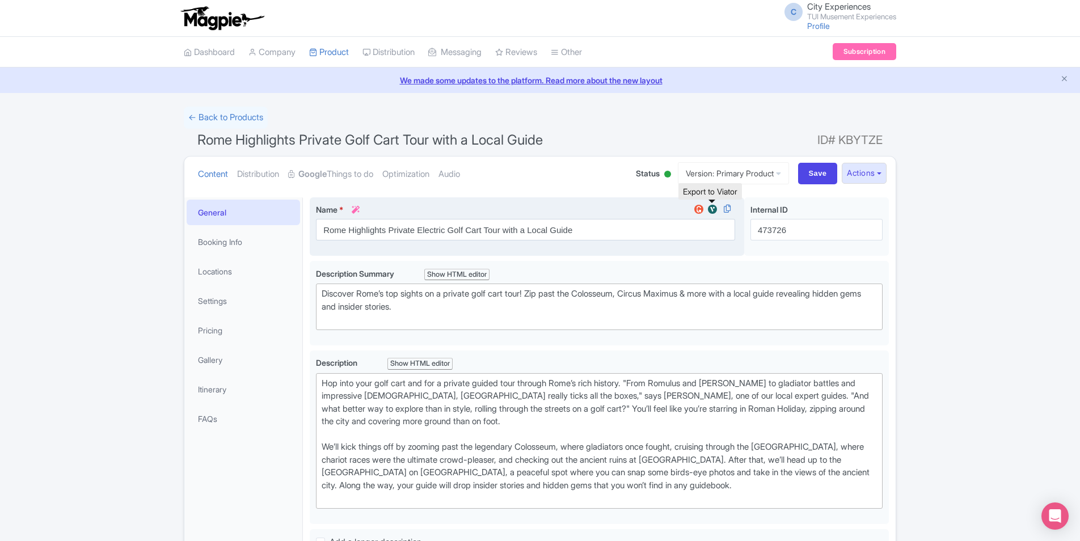
click at [709, 208] on img at bounding box center [712, 209] width 14 height 11
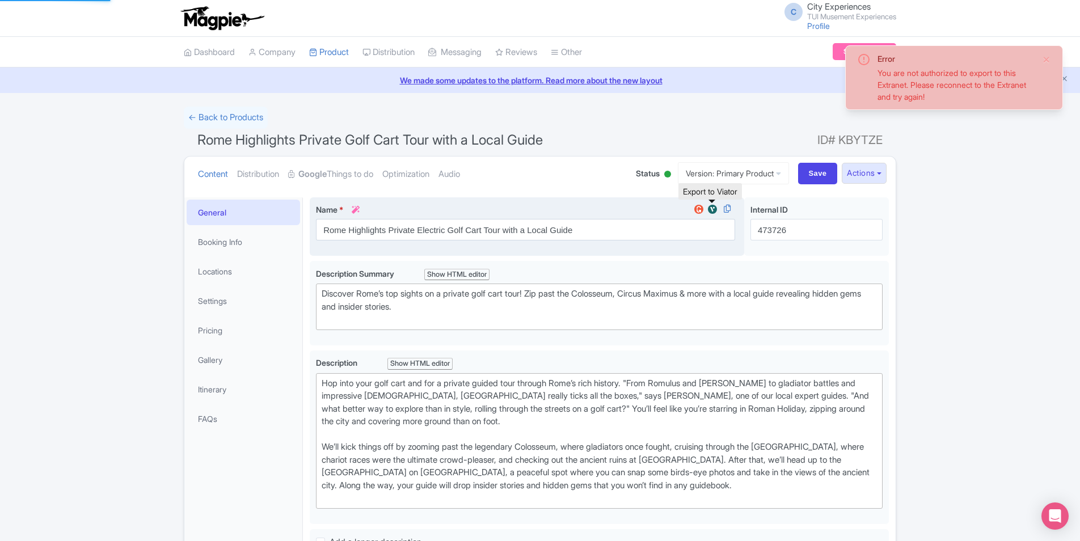
click at [712, 207] on img at bounding box center [712, 209] width 14 height 11
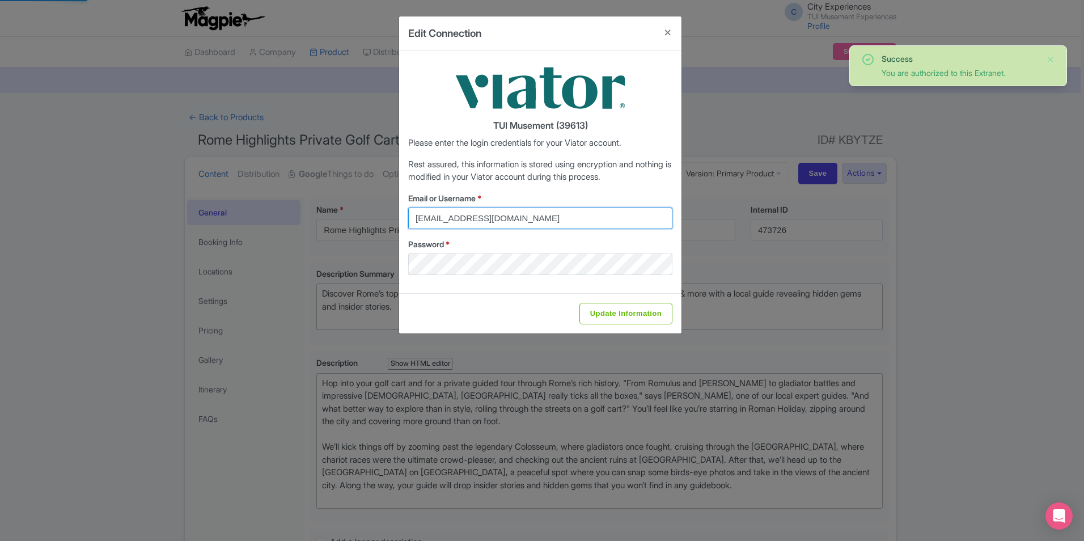
click at [566, 228] on input "info@faberest.com" at bounding box center [540, 219] width 264 height 22
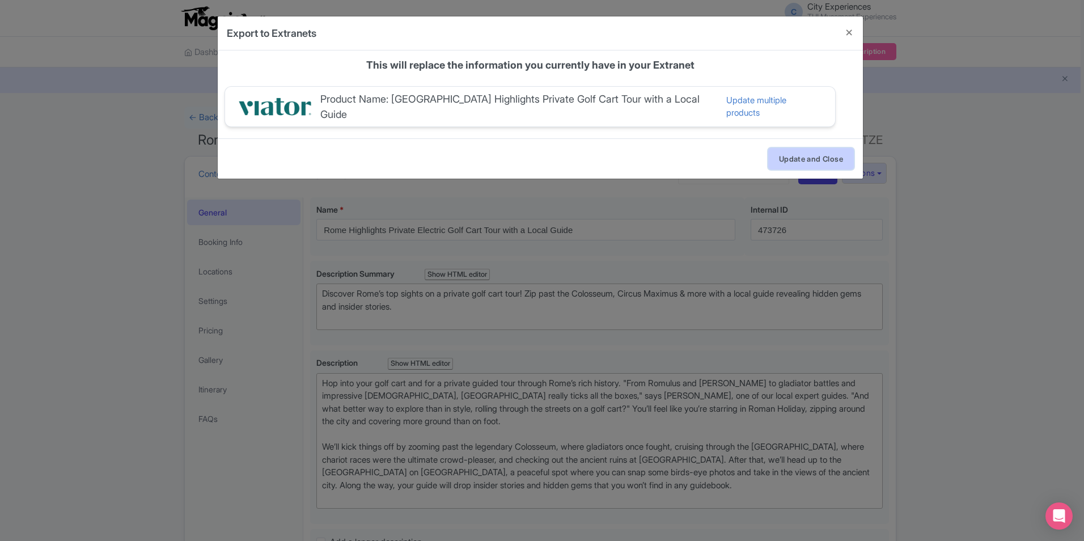
click at [810, 154] on button "Update and Close" at bounding box center [811, 159] width 86 height 22
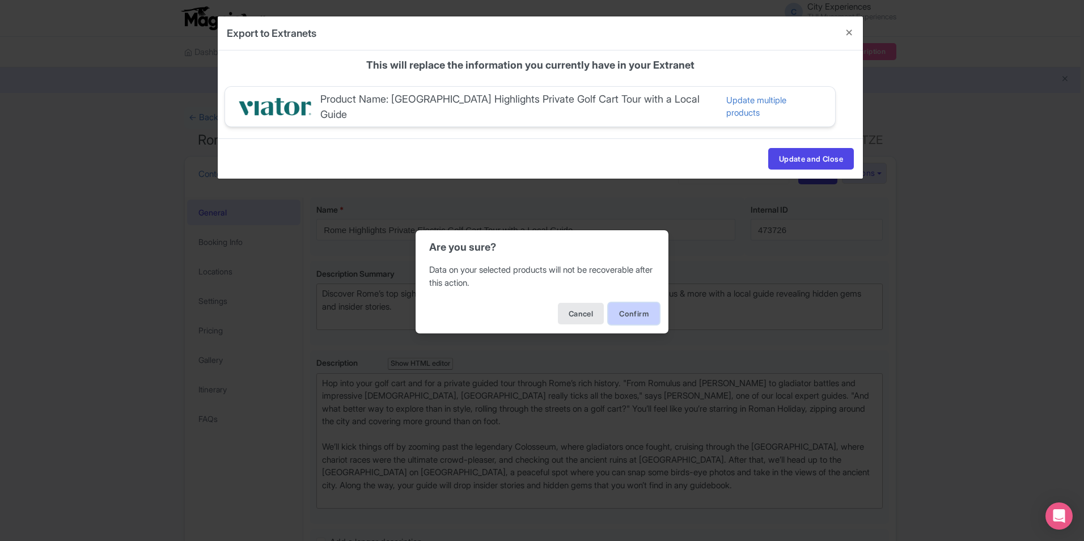
click at [642, 311] on button "Confirm" at bounding box center [633, 314] width 51 height 22
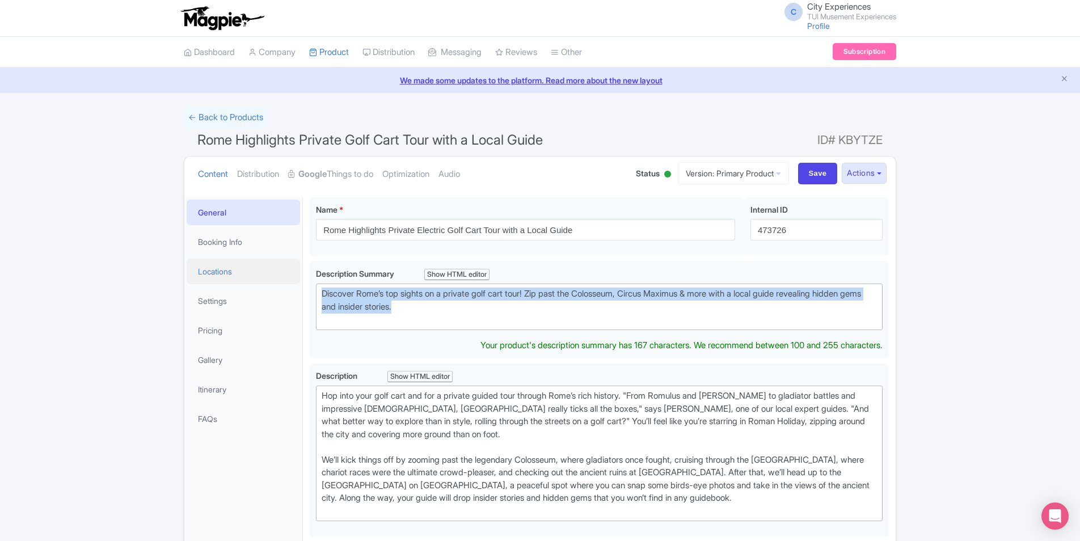
drag, startPoint x: 469, startPoint y: 305, endPoint x: 272, endPoint y: 282, distance: 198.7
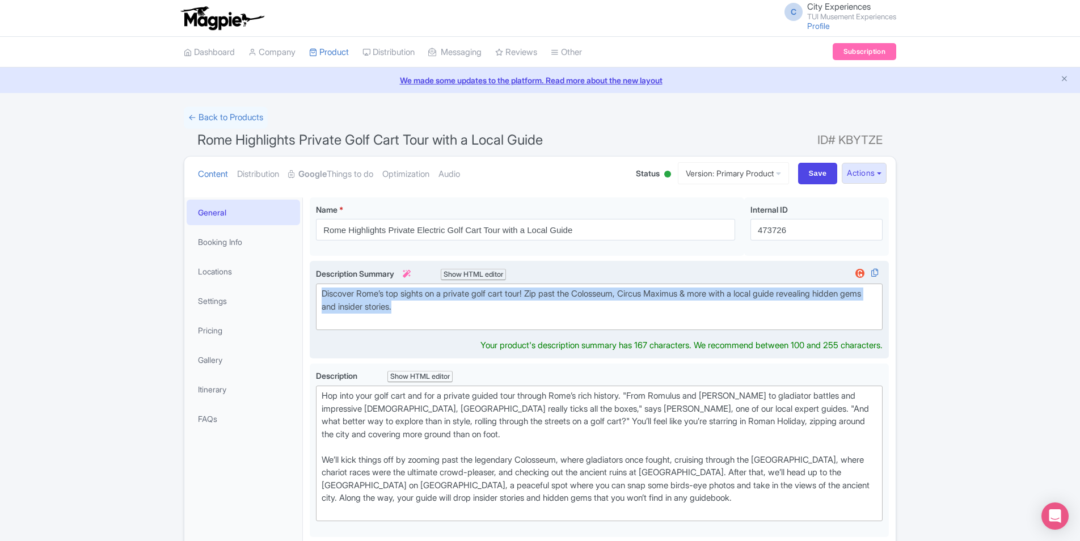
type trix-editor "<div>Discover Rome’s top sights on a private golf cart tour! Zip past the Colos…"
copy div "Discover Rome’s top sights on a private golf cart tour! Zip past the Colosseum,…"
click at [558, 304] on div "Discover Rome’s top sights on a private golf cart tour! Zip past the Colosseum,…" at bounding box center [599, 306] width 555 height 39
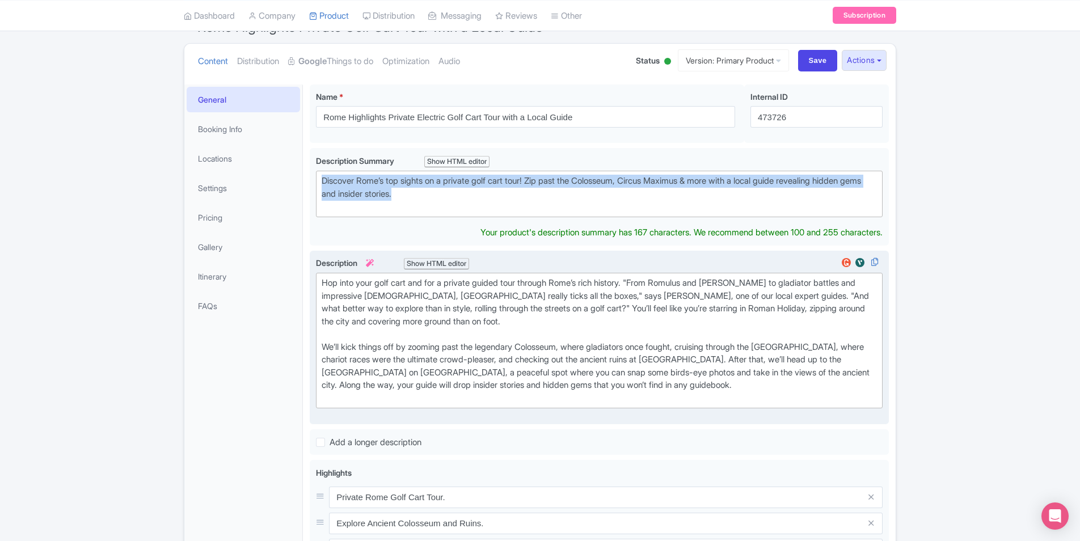
scroll to position [113, 0]
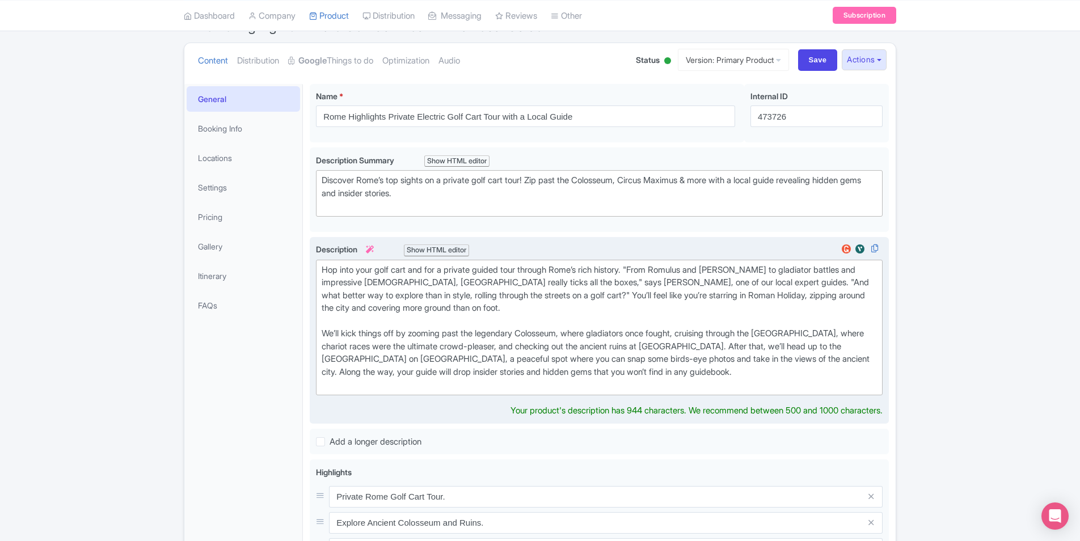
click at [377, 279] on div "Hop into your golf cart and for a private guided tour through Rome’s rich histo…" at bounding box center [599, 328] width 555 height 128
type trix-editor "<div>Hop into your electric golf cart and for a private guided tour through Rom…"
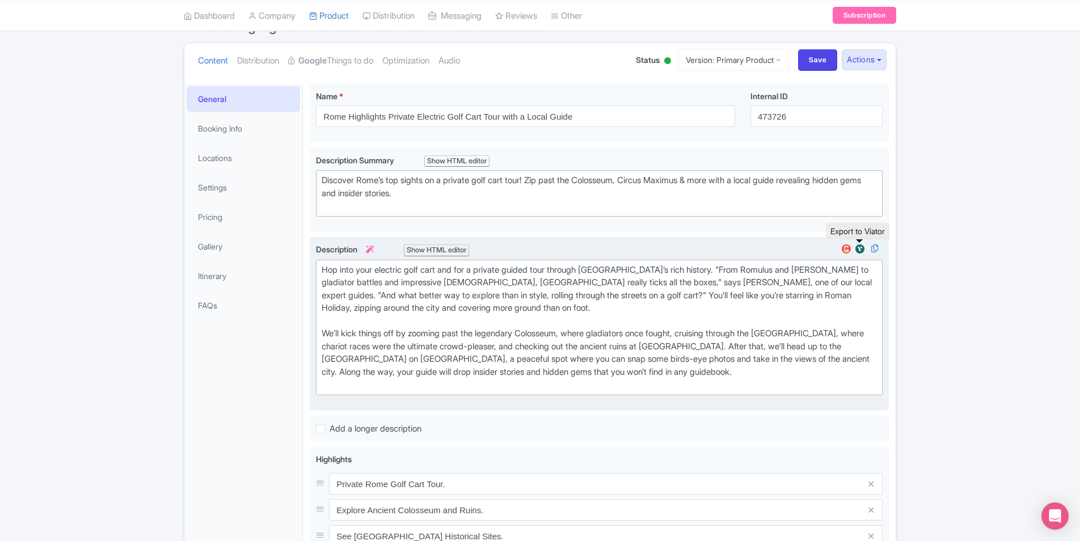
click at [860, 249] on img at bounding box center [860, 248] width 14 height 11
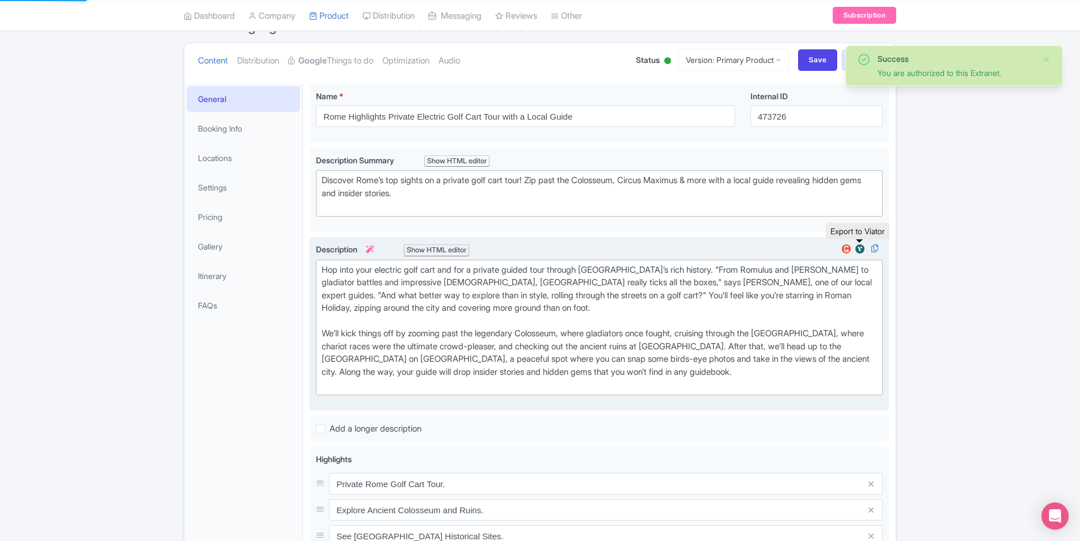
click at [862, 247] on img at bounding box center [860, 248] width 14 height 11
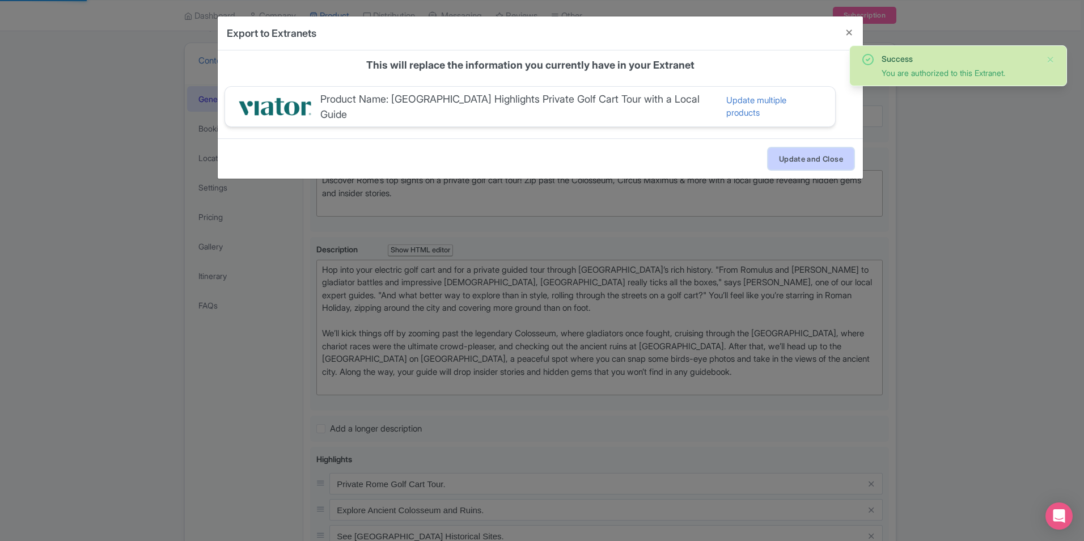
click at [794, 151] on button "Update and Close" at bounding box center [811, 159] width 86 height 22
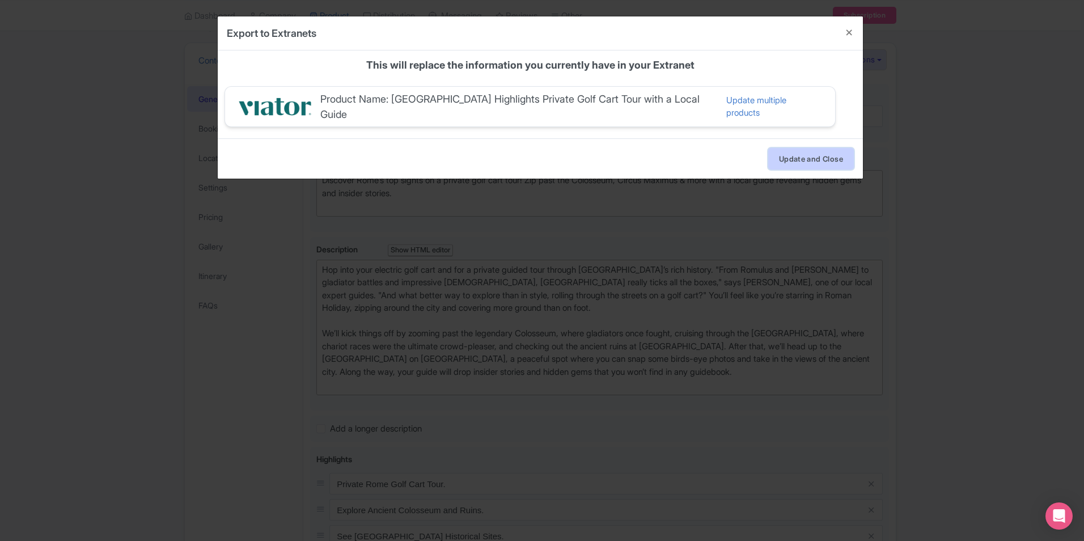
click at [819, 158] on button "Update and Close" at bounding box center [811, 159] width 86 height 22
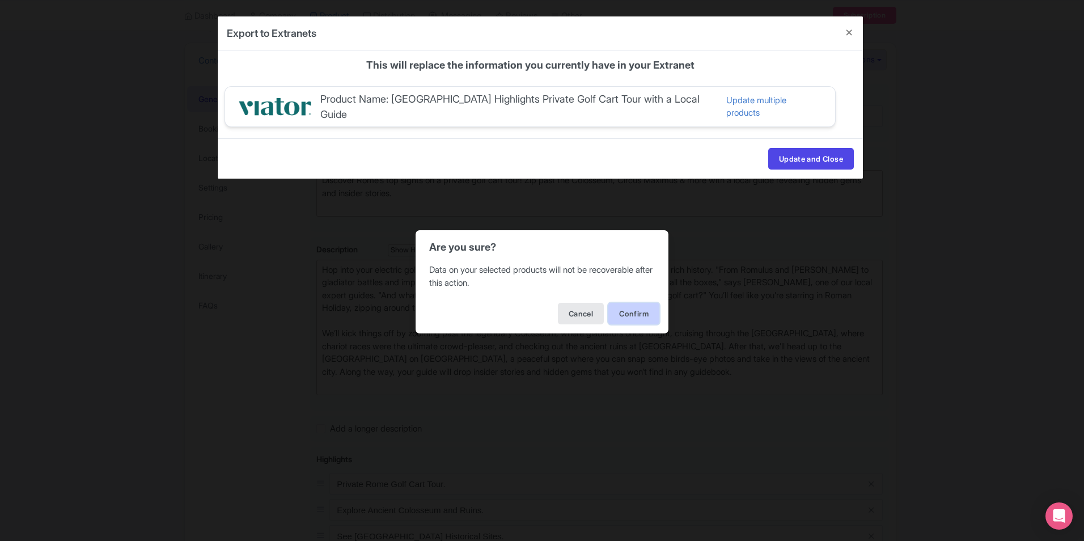
click at [628, 311] on button "Confirm" at bounding box center [633, 314] width 51 height 22
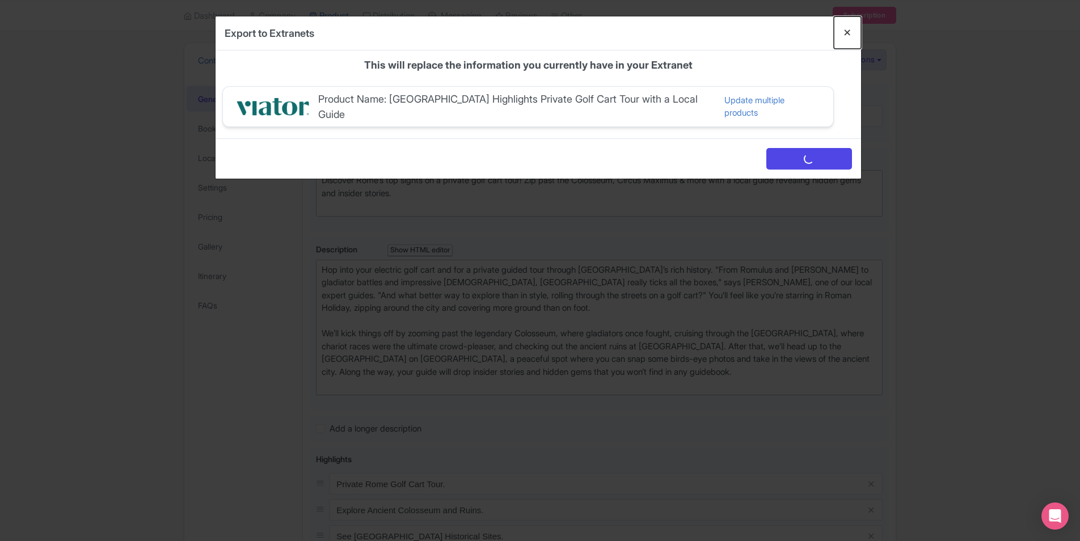
click at [850, 29] on button "Close" at bounding box center [847, 32] width 27 height 32
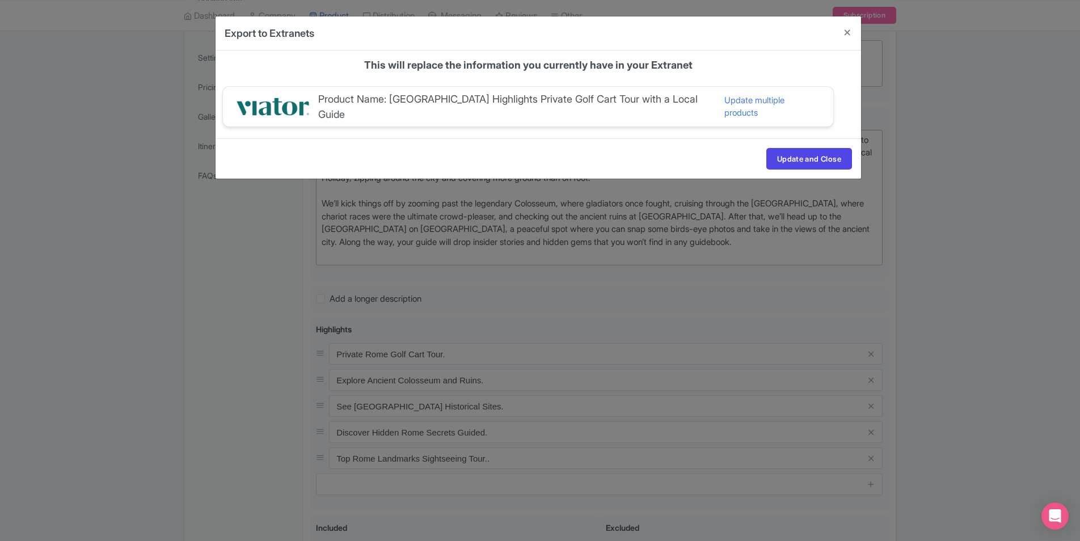
scroll to position [284, 0]
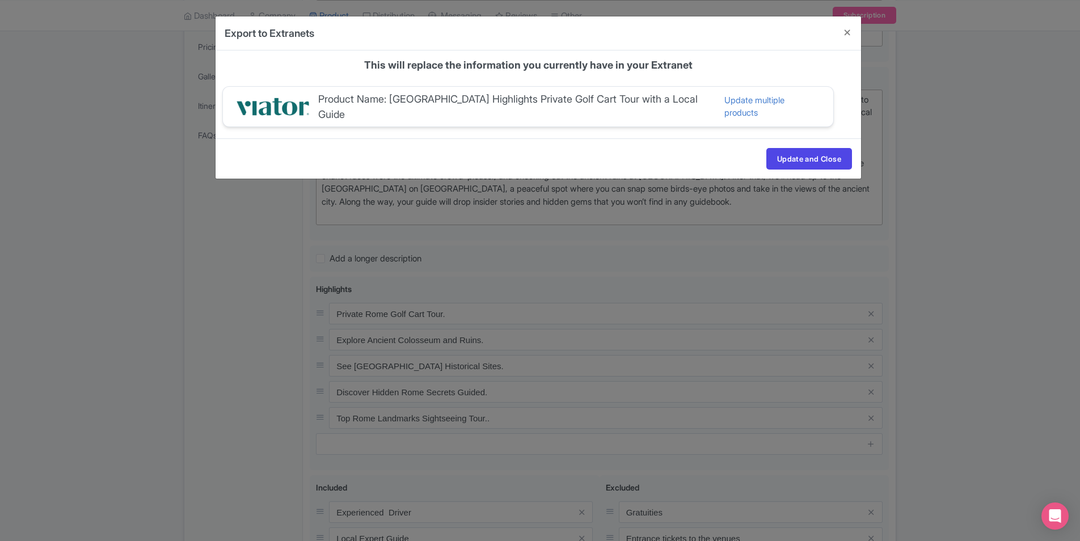
click at [445, 310] on div "Export to Extranets general parent_content Description * Bold Italic Strikethro…" at bounding box center [540, 270] width 1080 height 541
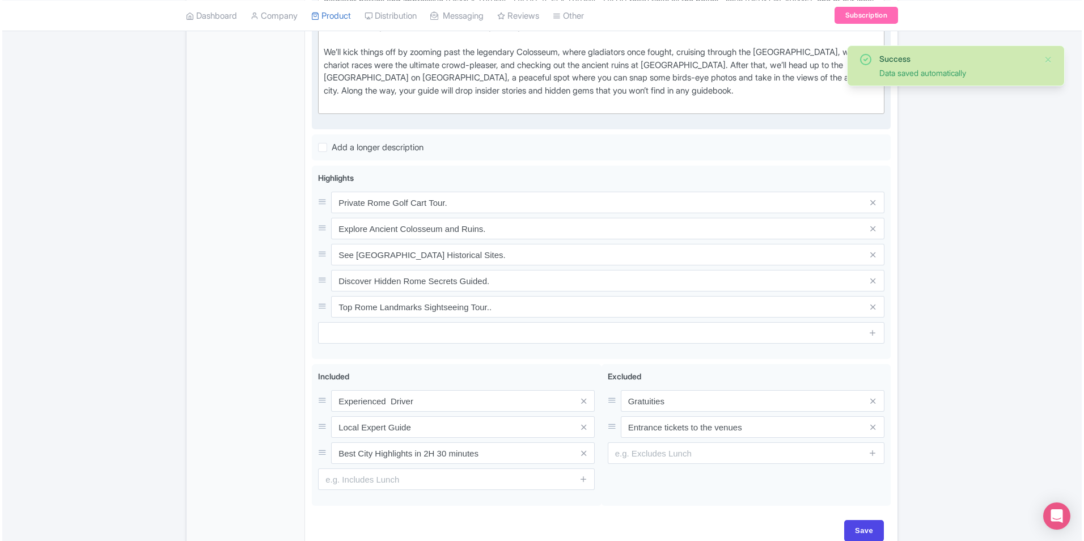
scroll to position [397, 0]
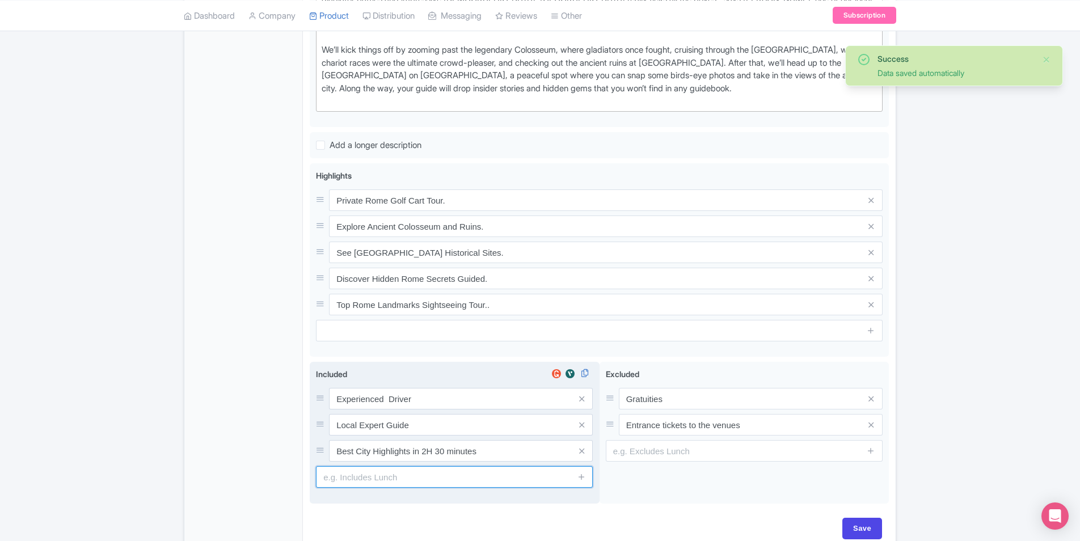
click at [484, 479] on input "text" at bounding box center [454, 477] width 277 height 22
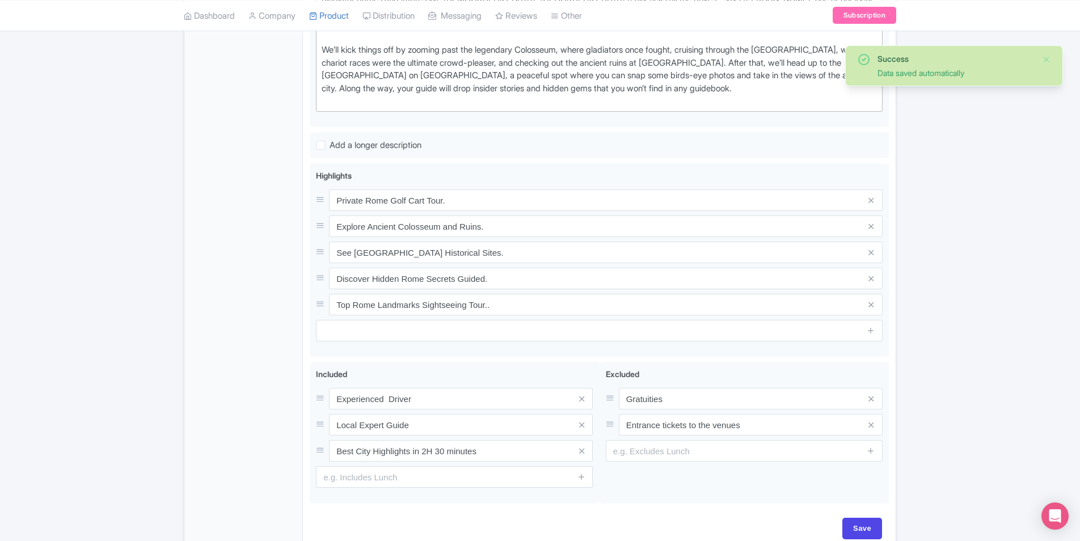
click at [604, 534] on div "Save" at bounding box center [598, 529] width 565 height 22
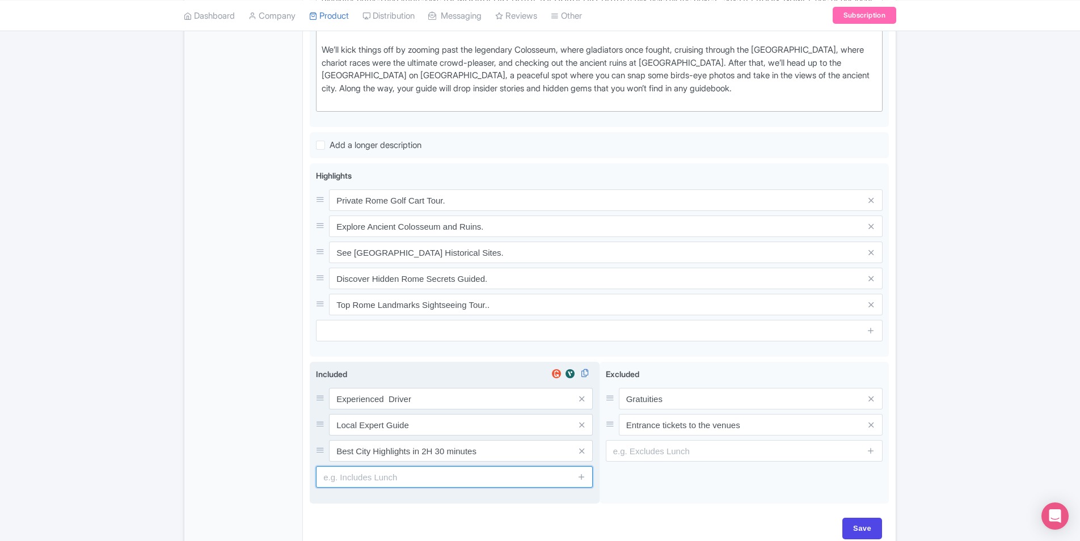
click at [449, 483] on input "text" at bounding box center [454, 477] width 277 height 22
click at [358, 474] on input "Electric Golf cart tour" at bounding box center [454, 477] width 277 height 22
type input "Electric Golf cart tour"
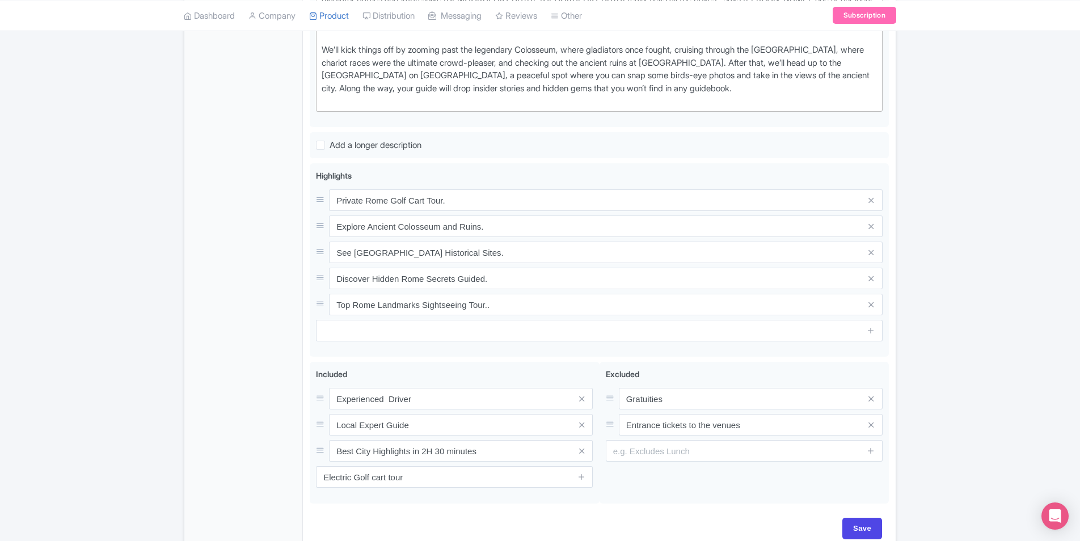
click at [681, 504] on div "Experienced Driver Local Expert Guide Best City Highlights in 2H 30 minutes Inc…" at bounding box center [599, 435] width 579 height 146
click at [869, 527] on input "Save" at bounding box center [862, 529] width 40 height 22
type input "Saving..."
click at [569, 375] on img at bounding box center [570, 373] width 14 height 11
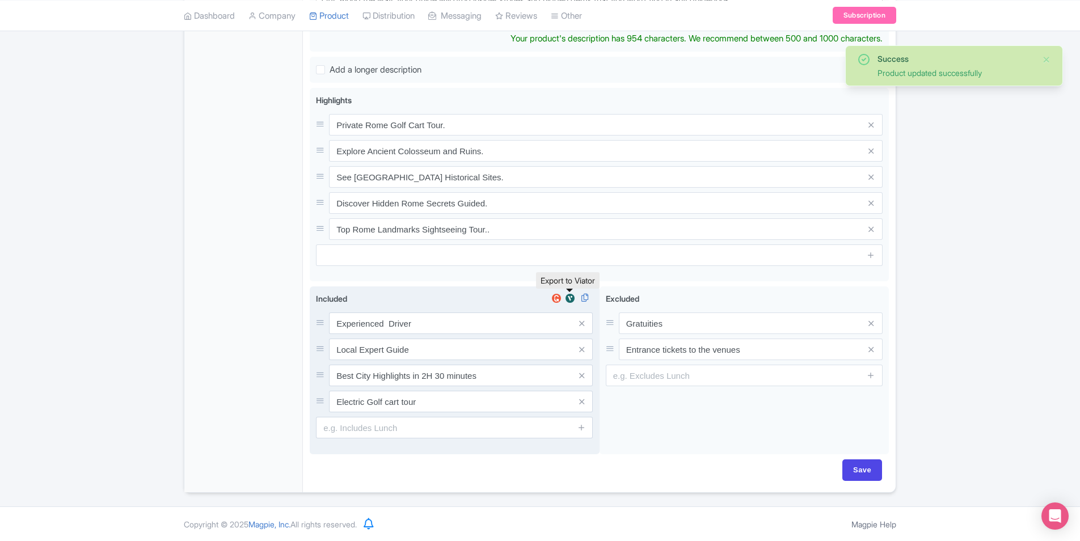
click at [571, 300] on img at bounding box center [570, 298] width 14 height 11
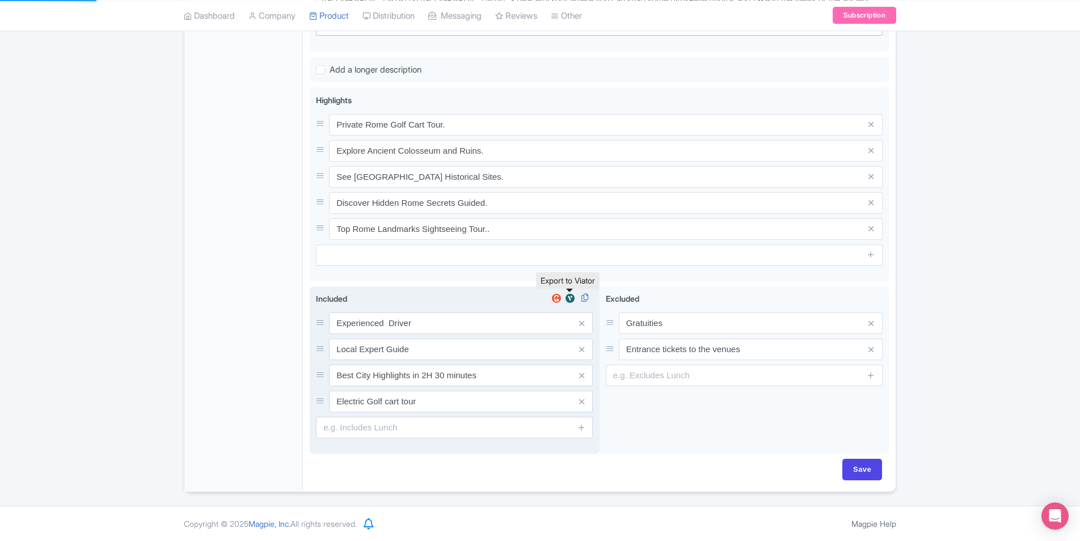
click at [571, 300] on img at bounding box center [570, 298] width 14 height 11
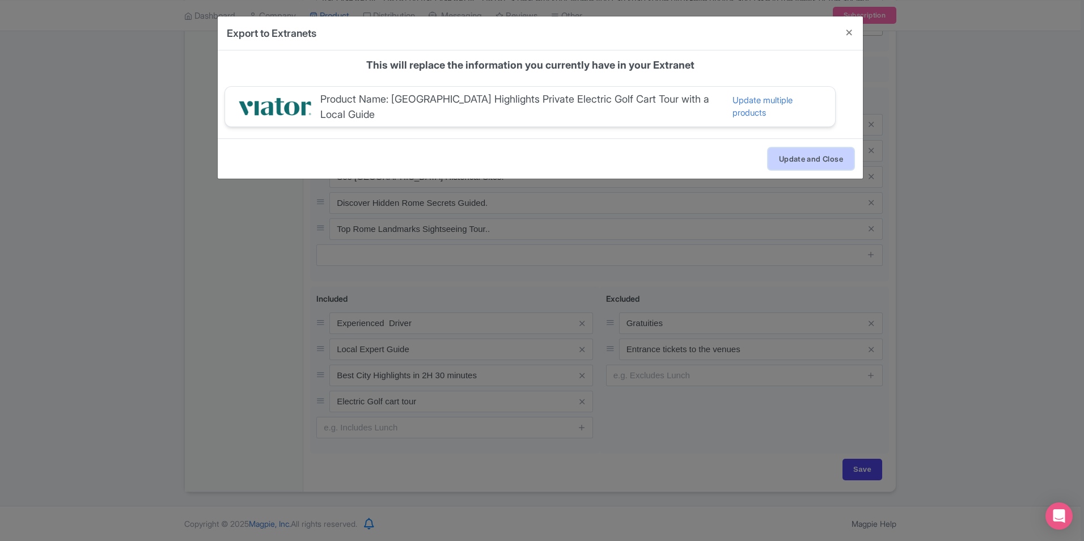
click at [791, 155] on button "Update and Close" at bounding box center [811, 159] width 86 height 22
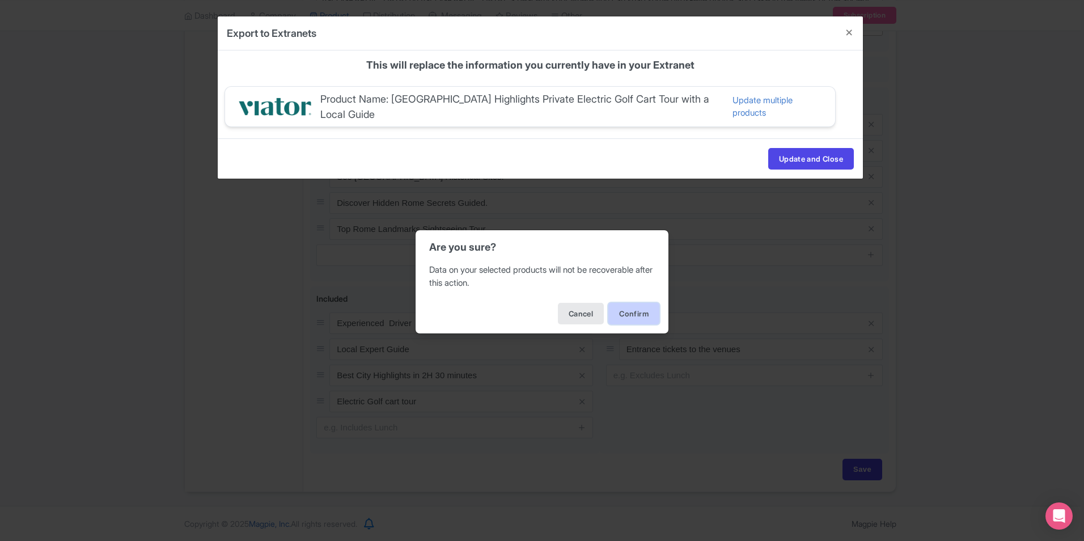
click at [628, 314] on button "Confirm" at bounding box center [633, 314] width 51 height 22
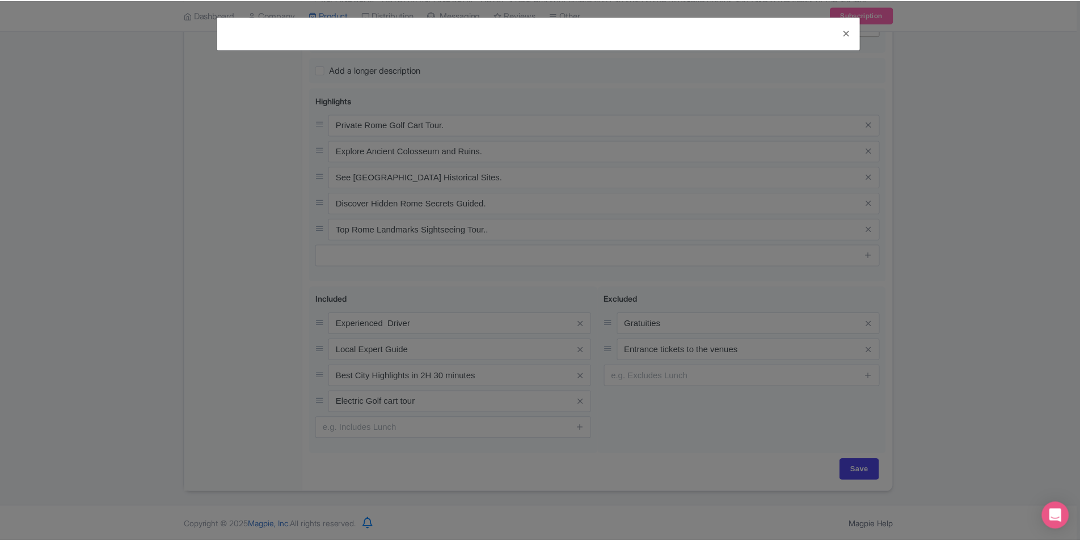
scroll to position [0, 0]
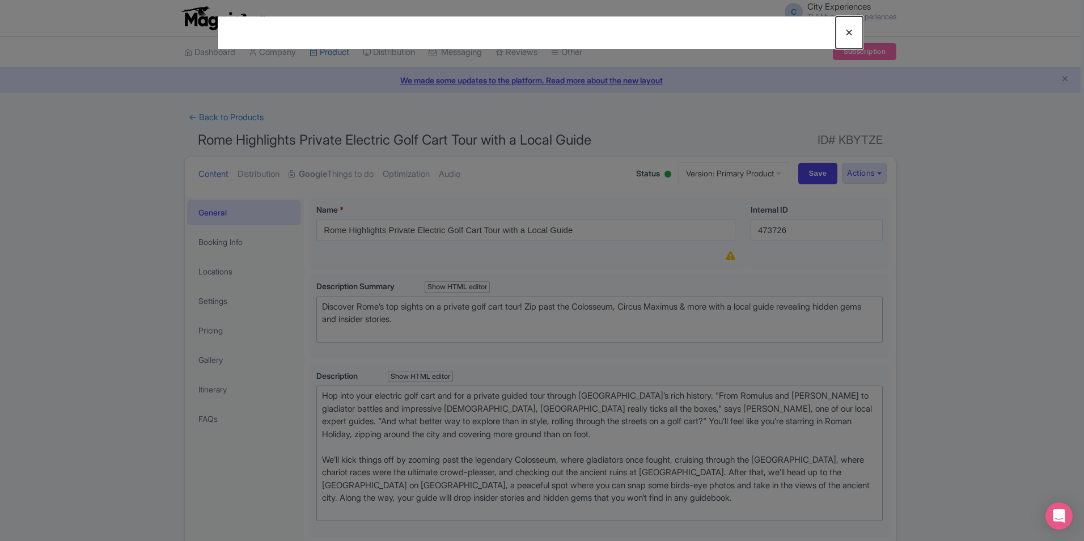
click at [847, 33] on button "Close" at bounding box center [849, 32] width 27 height 32
